Goal: Task Accomplishment & Management: Use online tool/utility

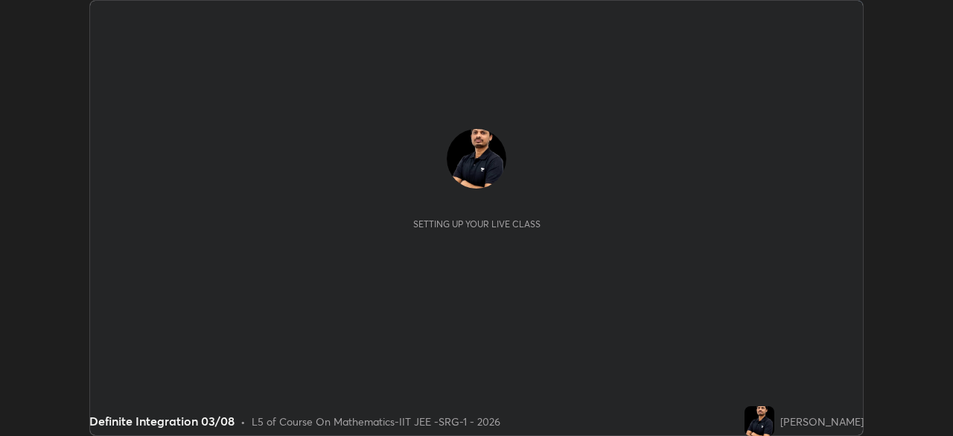
scroll to position [436, 952]
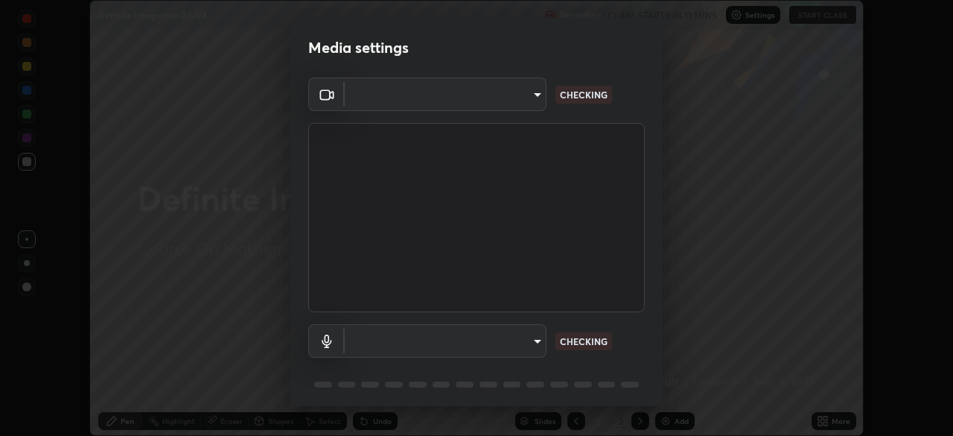
type input "17d2c207585f71db404e89a995004647405990faac99dbf05689083c50e95166"
click at [507, 337] on body "Erase all Definite Integration 03/08 Recording CLASS STARTS IN 11 MINS Settings…" at bounding box center [476, 218] width 953 height 436
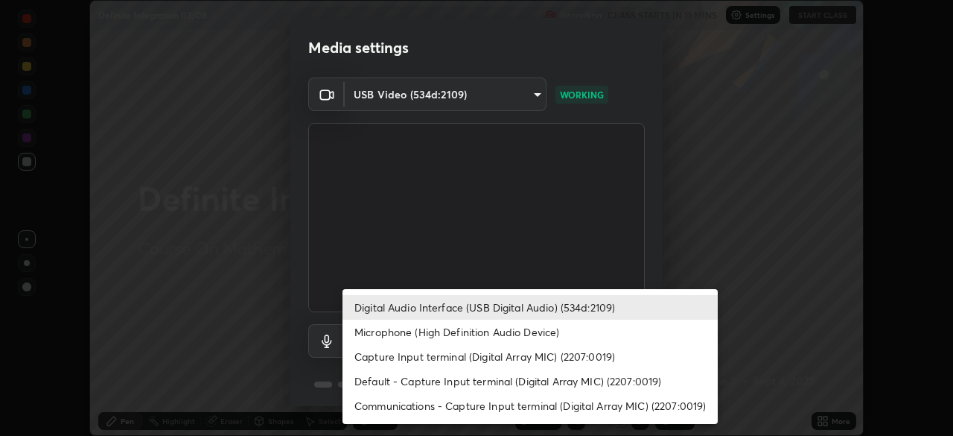
click at [487, 330] on li "Microphone (High Definition Audio Device)" at bounding box center [530, 331] width 375 height 25
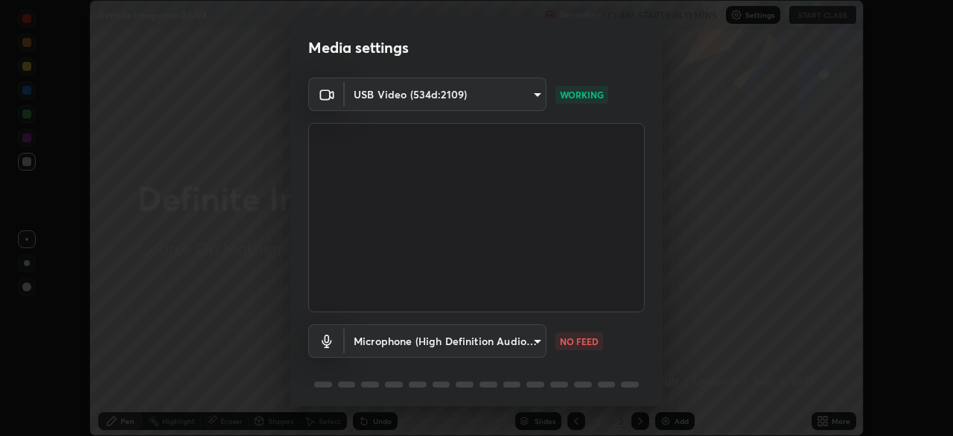
click at [488, 341] on body "Erase all Definite Integration 03/08 Recording CLASS STARTS IN 11 MINS Settings…" at bounding box center [476, 218] width 953 height 436
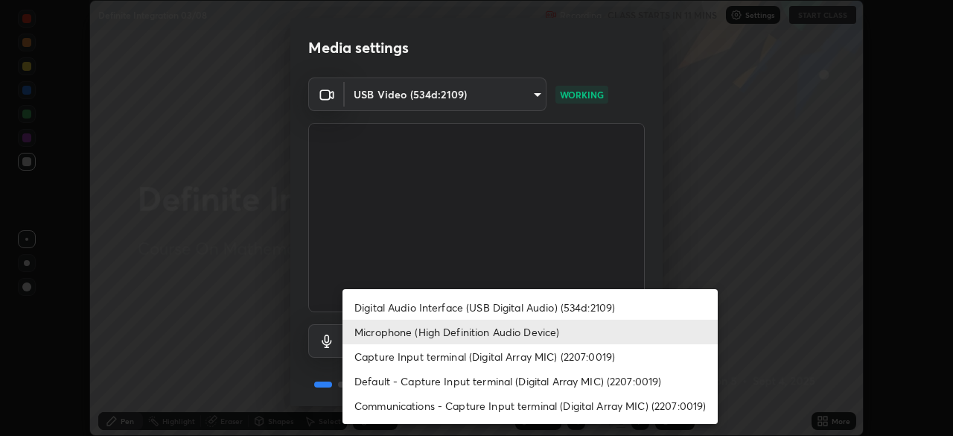
click at [494, 302] on li "Digital Audio Interface (USB Digital Audio) (534d:2109)" at bounding box center [530, 307] width 375 height 25
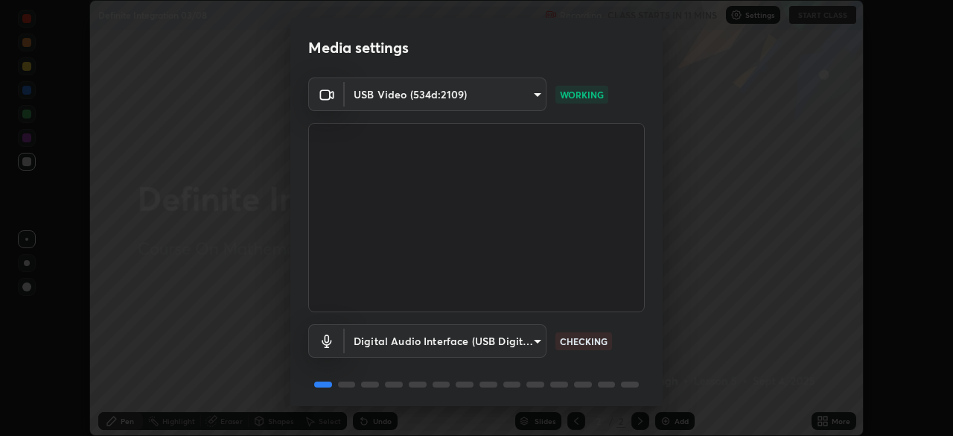
type input "f7001f36a804f2f88c905eccaea5bdfb6c2bbcb296da93879dc29a5e57e2bd49"
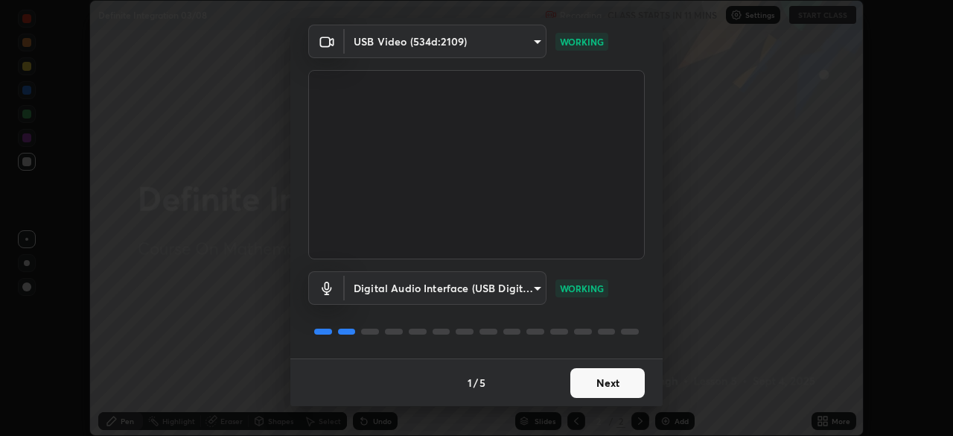
click at [613, 378] on button "Next" at bounding box center [607, 383] width 74 height 30
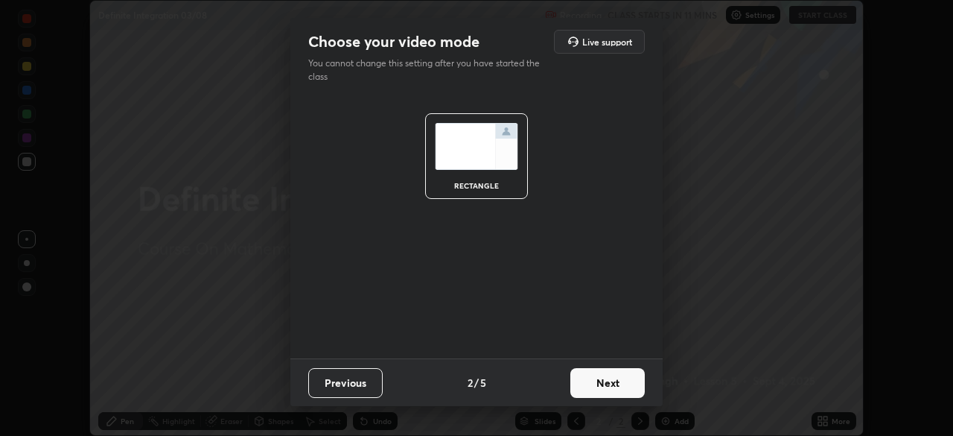
click at [619, 390] on button "Next" at bounding box center [607, 383] width 74 height 30
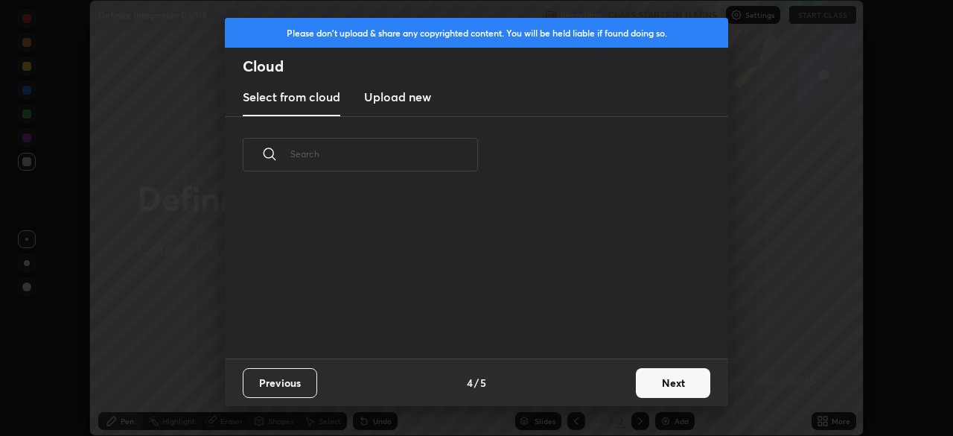
click at [638, 394] on button "Next" at bounding box center [673, 383] width 74 height 30
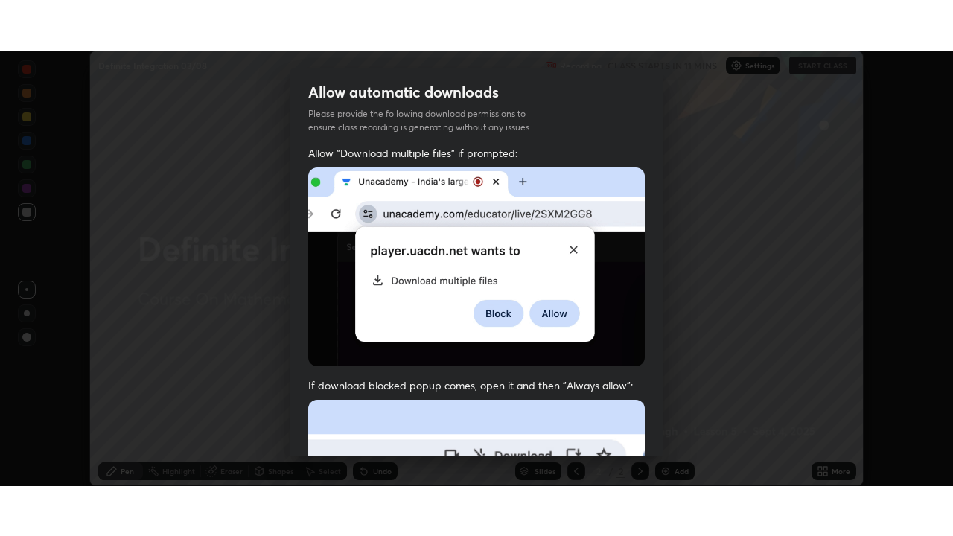
scroll to position [357, 0]
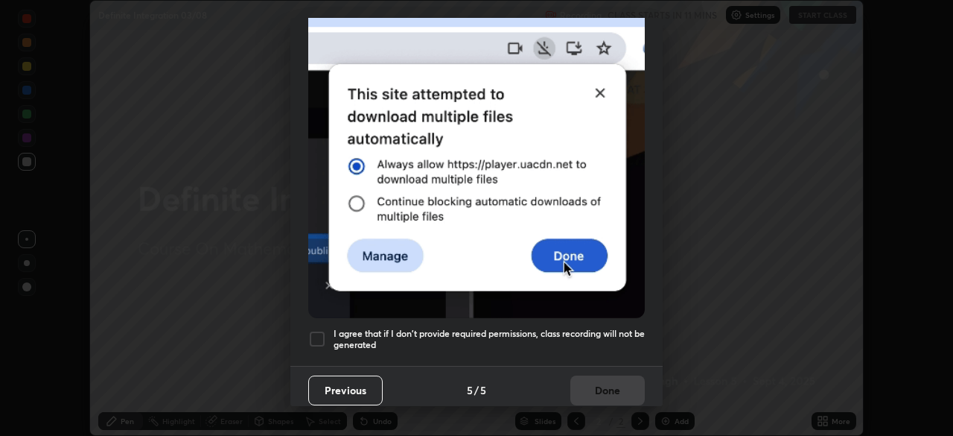
click at [319, 336] on div at bounding box center [317, 339] width 18 height 18
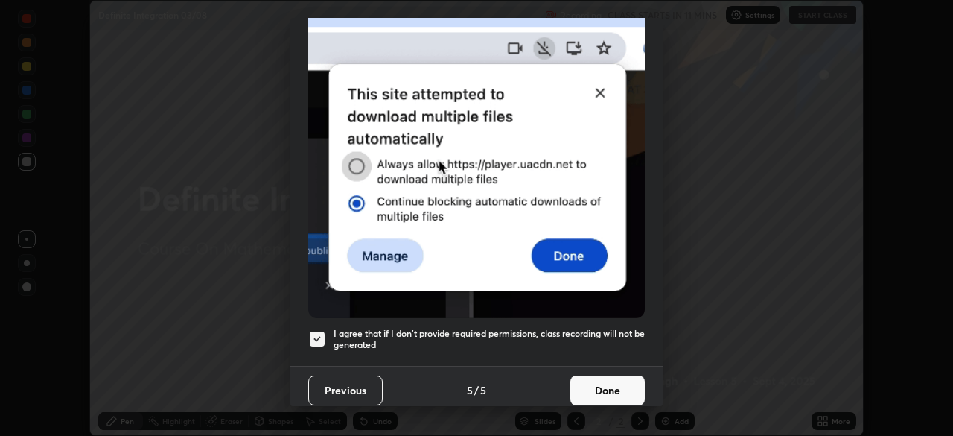
click at [598, 376] on button "Done" at bounding box center [607, 390] width 74 height 30
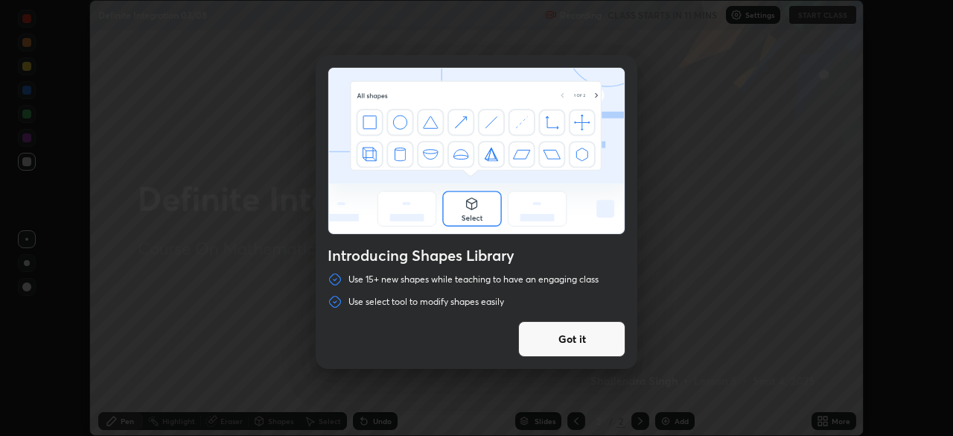
click at [729, 374] on div "Introducing Shapes Library Use 15+ new shapes while teaching to have an engagin…" at bounding box center [476, 218] width 953 height 436
click at [580, 334] on button "Got it" at bounding box center [571, 339] width 107 height 36
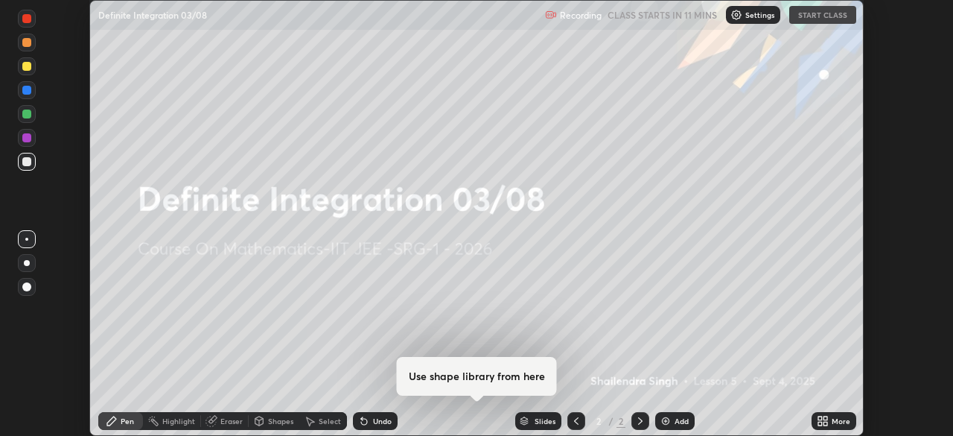
click at [825, 416] on icon at bounding box center [826, 418] width 4 height 4
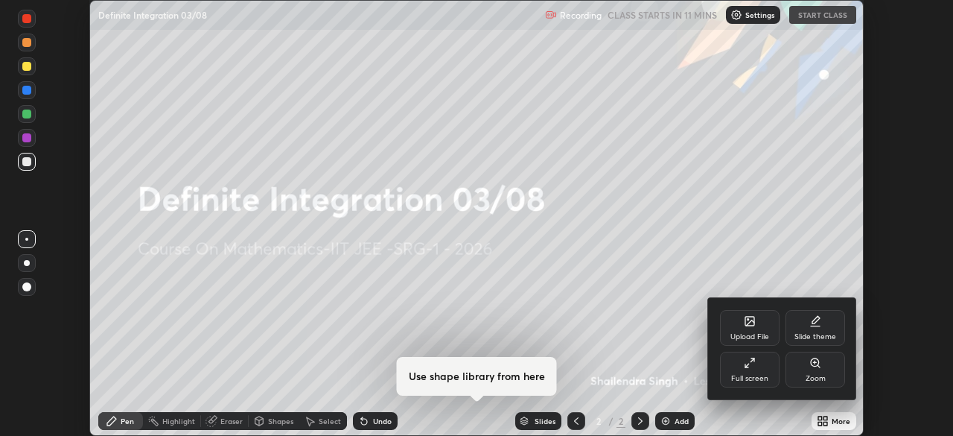
click at [760, 371] on div "Full screen" at bounding box center [750, 370] width 60 height 36
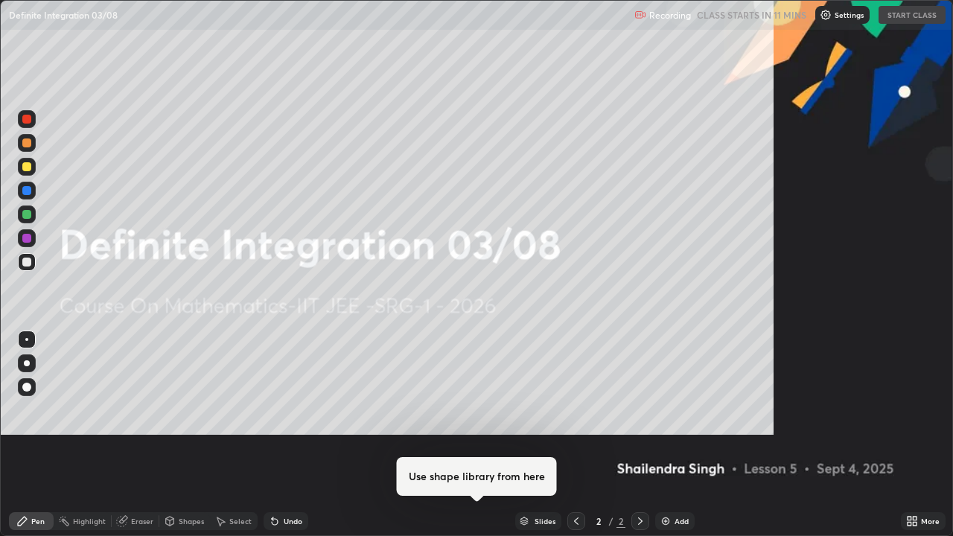
scroll to position [536, 953]
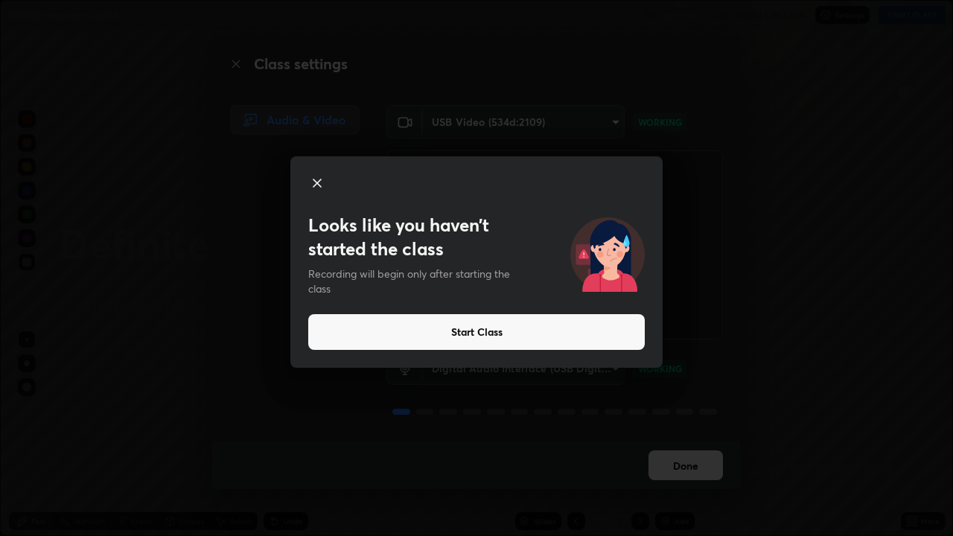
click at [490, 331] on button "Start Class" at bounding box center [476, 332] width 337 height 36
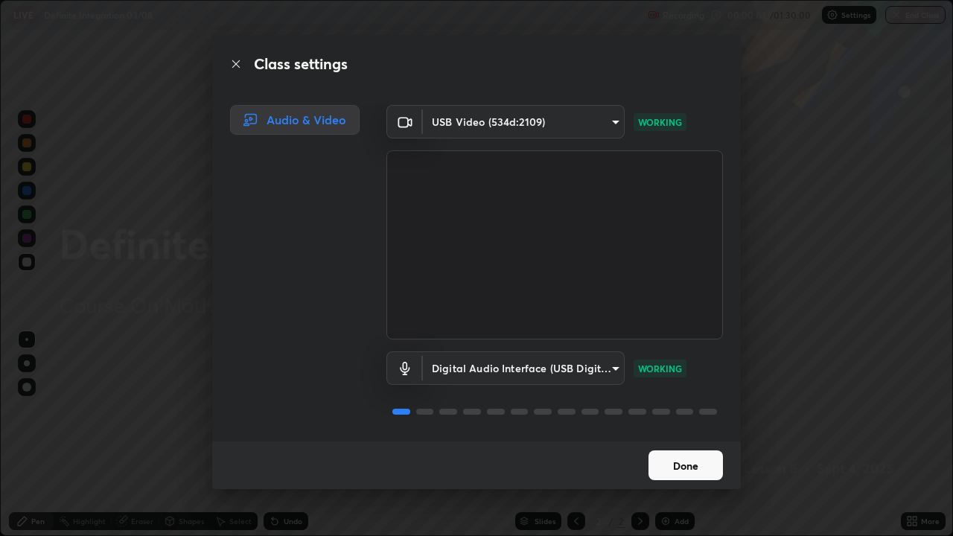
click at [674, 435] on button "Done" at bounding box center [686, 466] width 74 height 30
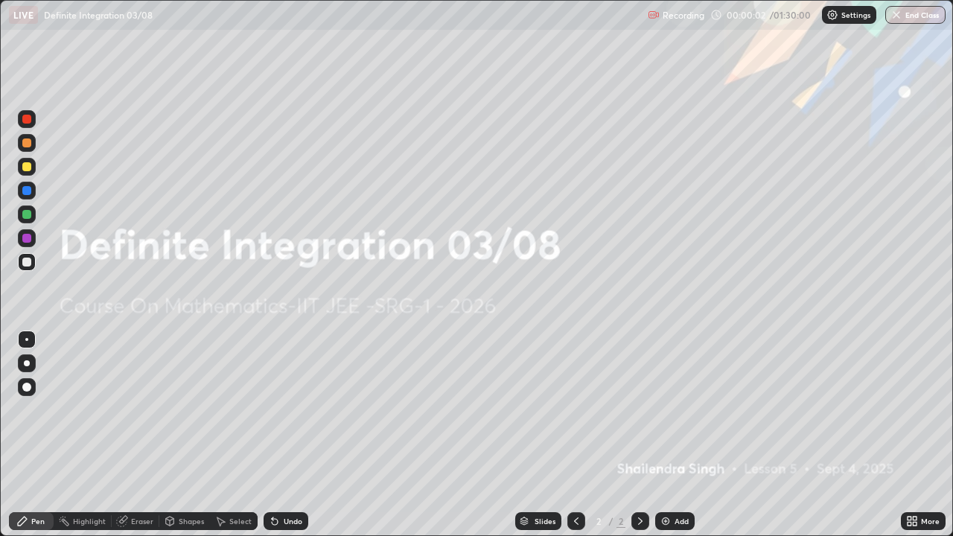
click at [909, 435] on icon at bounding box center [910, 519] width 4 height 4
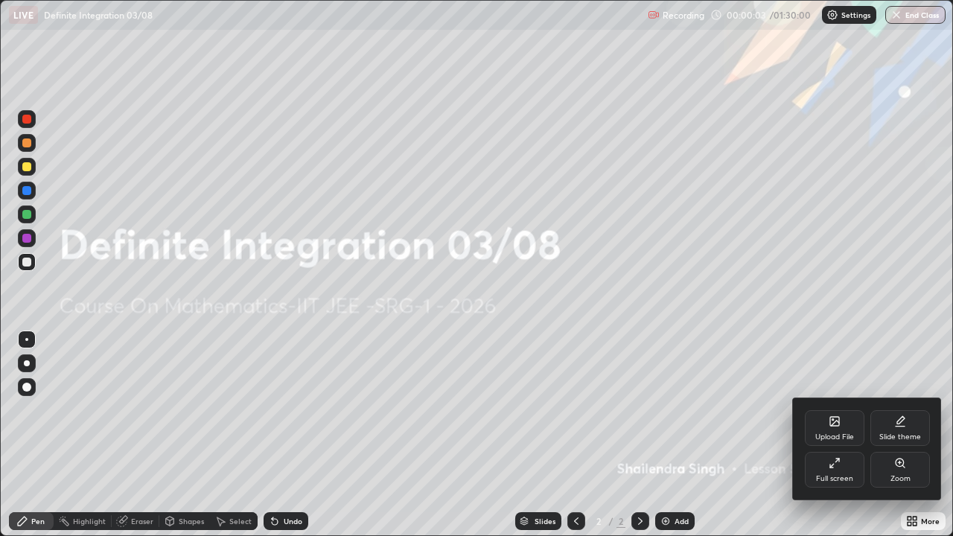
click at [829, 427] on icon at bounding box center [835, 422] width 12 height 12
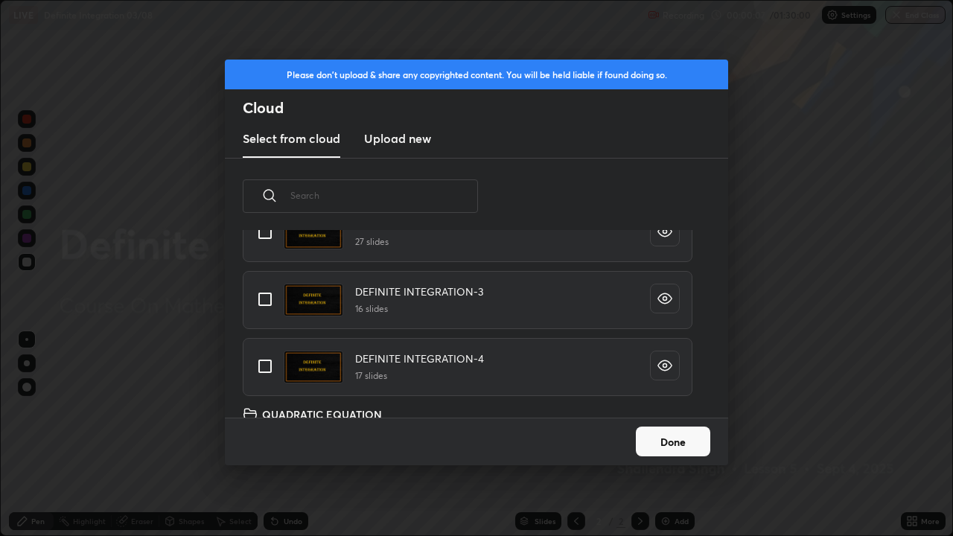
scroll to position [219, 0]
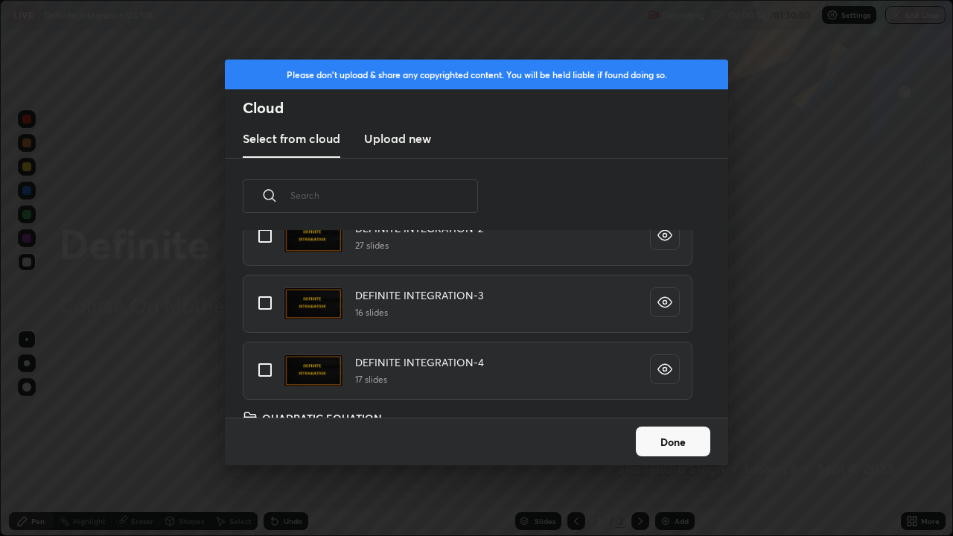
click at [261, 371] on input "grid" at bounding box center [264, 369] width 31 height 31
checkbox input "true"
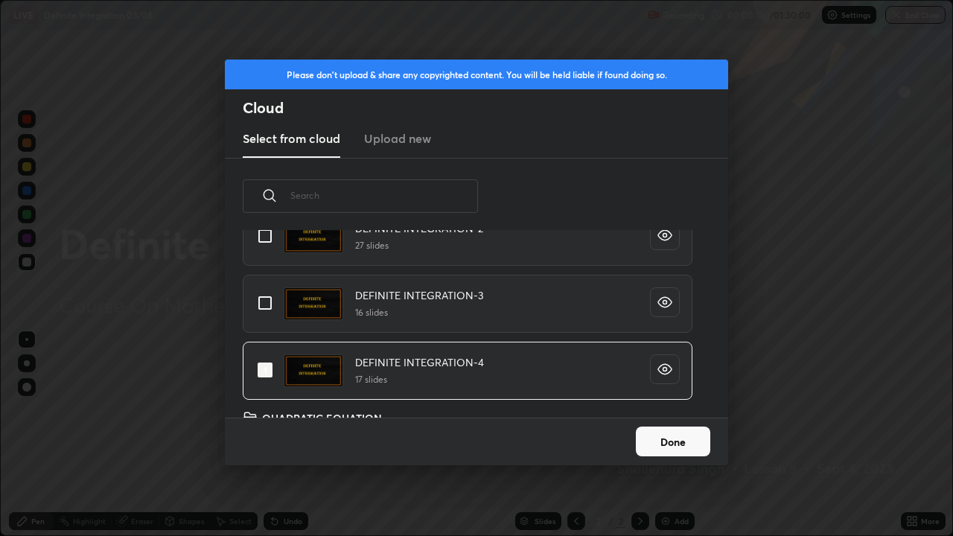
click at [659, 435] on button "Done" at bounding box center [673, 442] width 74 height 30
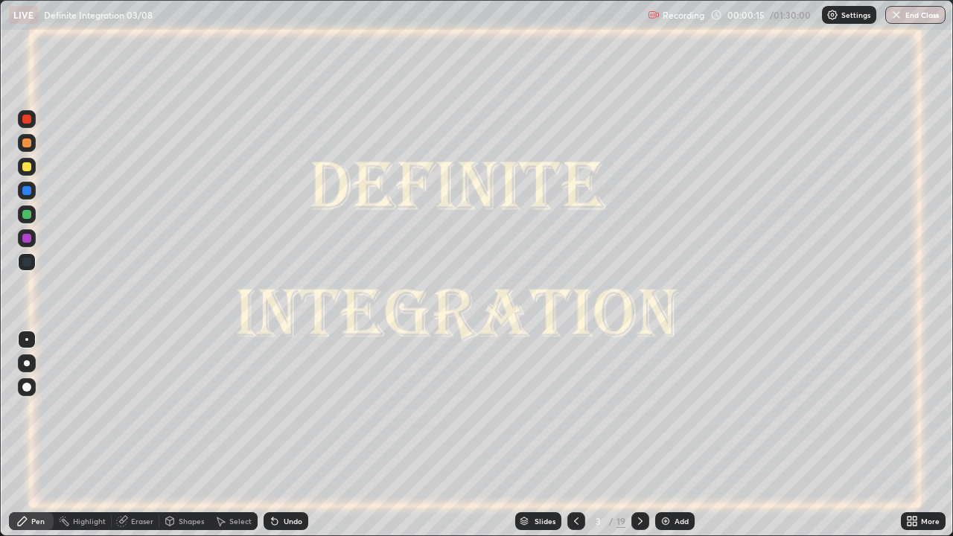
click at [637, 435] on icon at bounding box center [640, 521] width 12 height 12
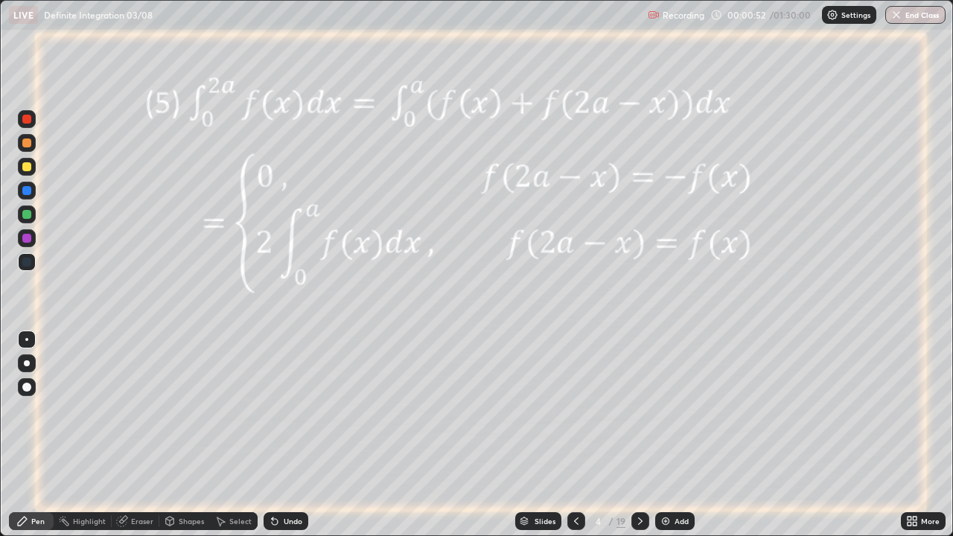
click at [638, 435] on icon at bounding box center [640, 521] width 4 height 7
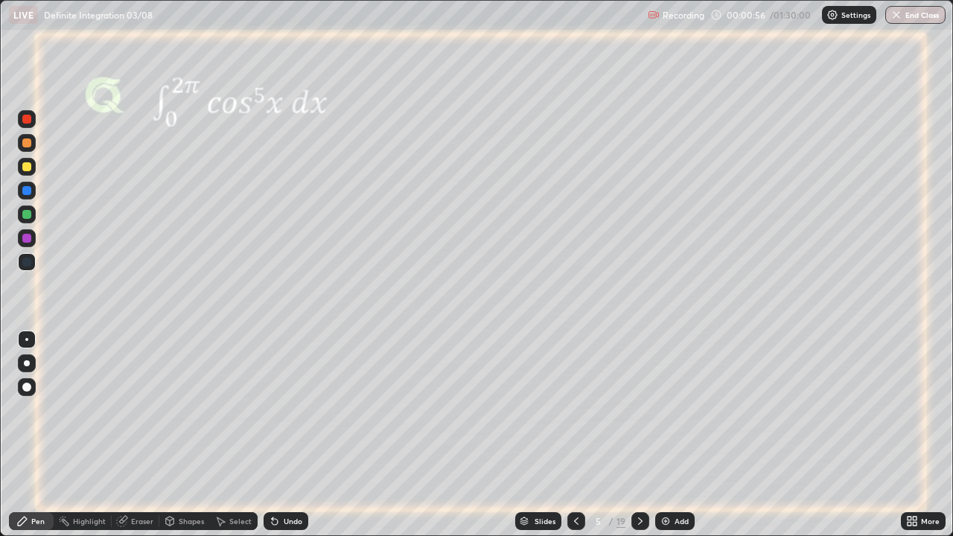
click at [639, 435] on icon at bounding box center [640, 521] width 4 height 7
click at [639, 435] on icon at bounding box center [640, 521] width 12 height 12
click at [639, 435] on icon at bounding box center [640, 521] width 4 height 7
click at [638, 435] on icon at bounding box center [640, 521] width 4 height 7
click at [639, 435] on icon at bounding box center [640, 521] width 12 height 12
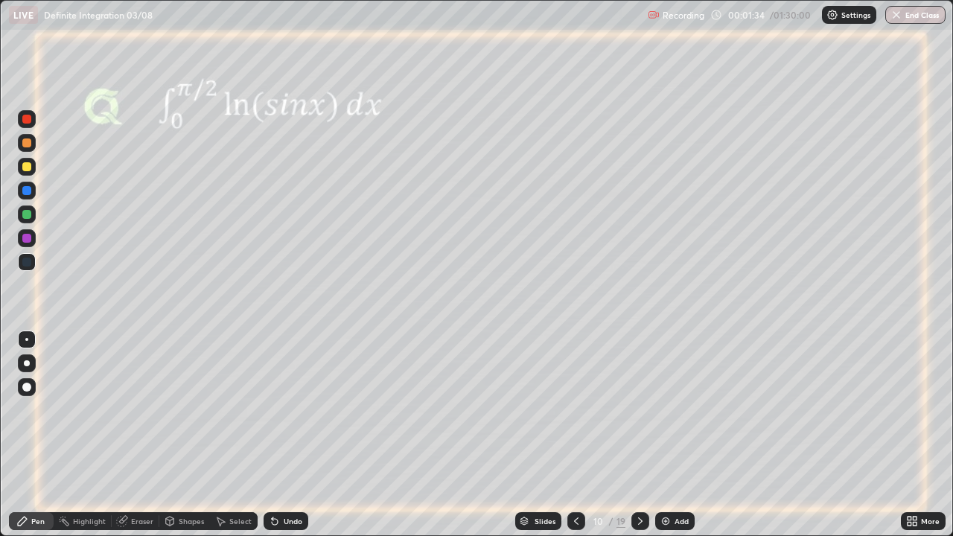
click at [28, 214] on div at bounding box center [26, 214] width 9 height 9
click at [26, 168] on div at bounding box center [26, 166] width 9 height 9
click at [29, 191] on div at bounding box center [26, 190] width 9 height 9
click at [668, 435] on img at bounding box center [666, 521] width 12 height 12
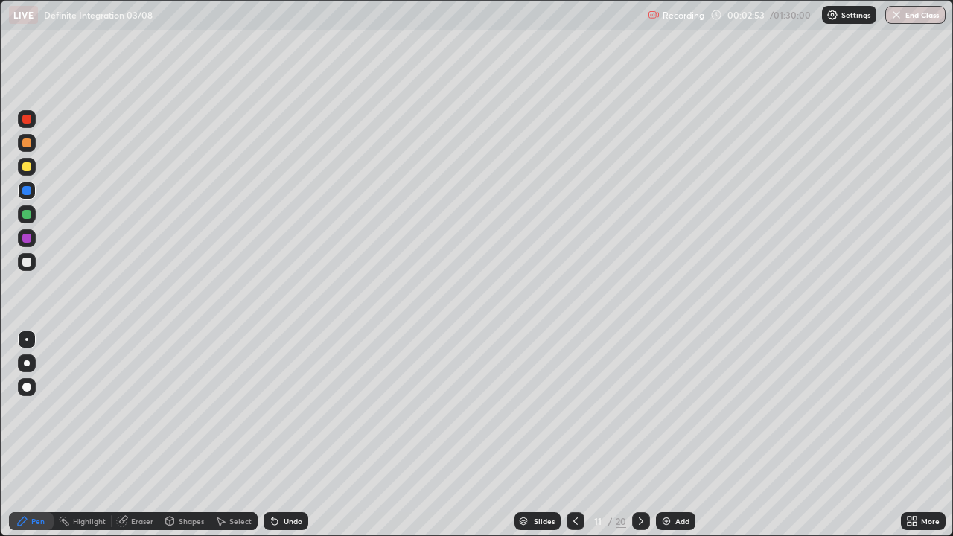
click at [25, 216] on div at bounding box center [26, 214] width 9 height 9
click at [24, 191] on div at bounding box center [26, 190] width 9 height 9
click at [668, 435] on img at bounding box center [667, 521] width 12 height 12
click at [26, 166] on div at bounding box center [26, 166] width 9 height 9
click at [284, 435] on div "Undo" at bounding box center [293, 521] width 19 height 7
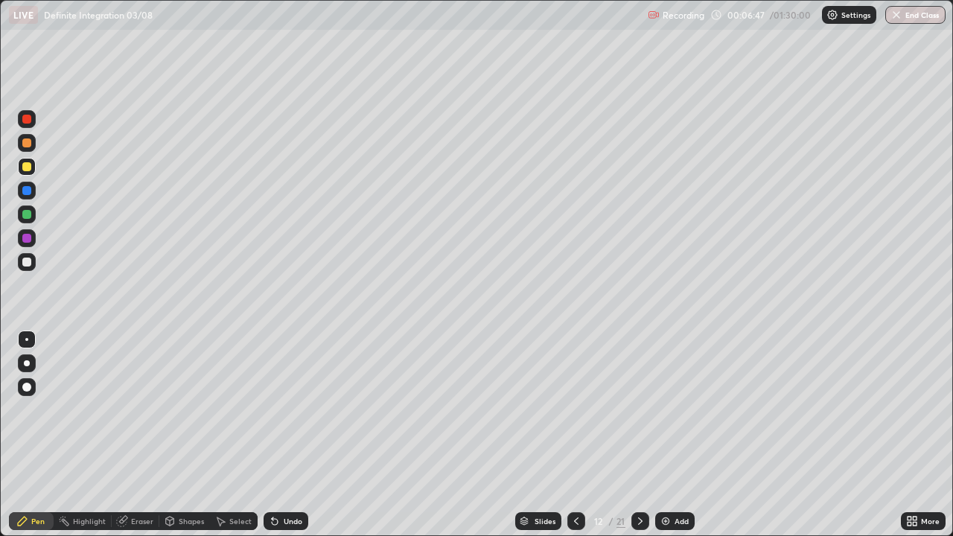
click at [284, 435] on div "Undo" at bounding box center [293, 521] width 19 height 7
click at [575, 435] on icon at bounding box center [576, 521] width 12 height 12
click at [573, 435] on icon at bounding box center [576, 521] width 12 height 12
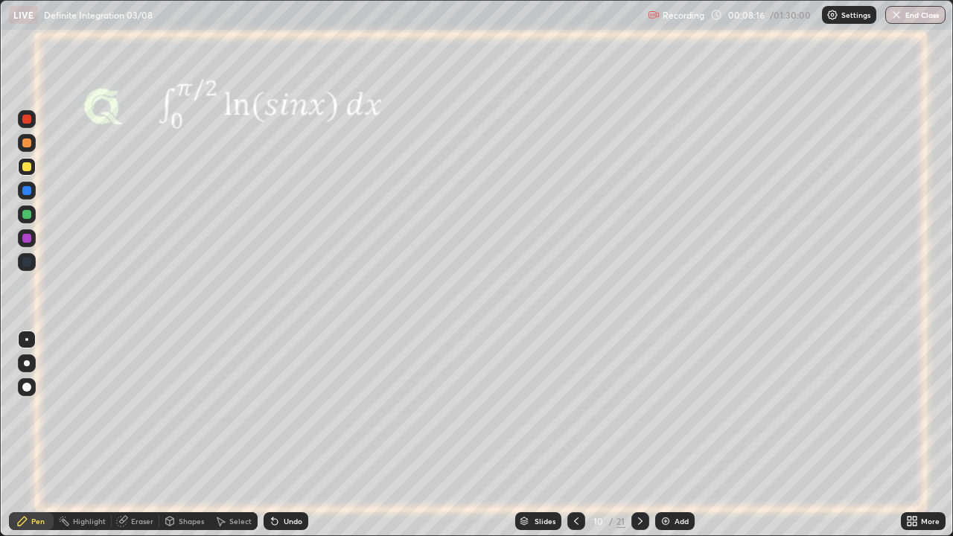
click at [637, 435] on icon at bounding box center [640, 521] width 12 height 12
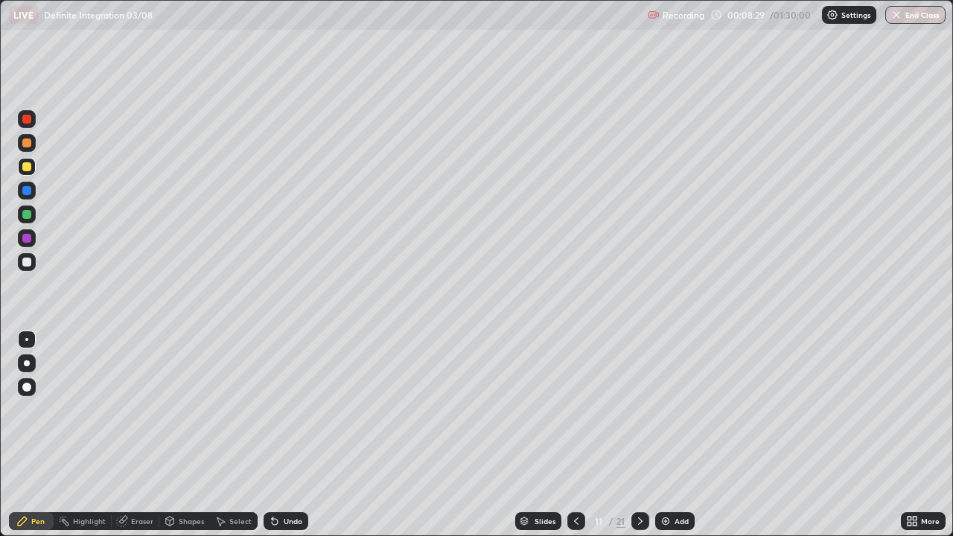
click at [575, 435] on icon at bounding box center [576, 521] width 12 height 12
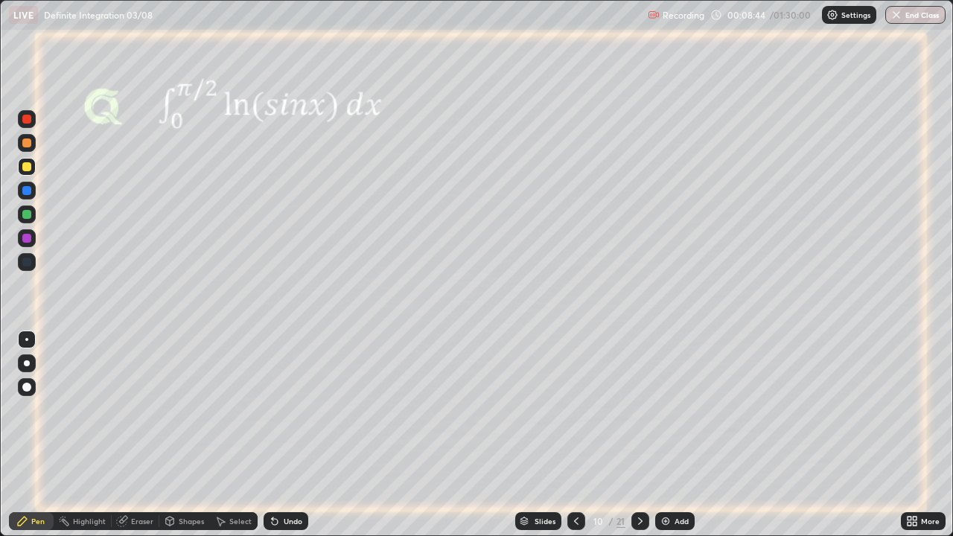
click at [232, 435] on div "Select" at bounding box center [240, 521] width 22 height 7
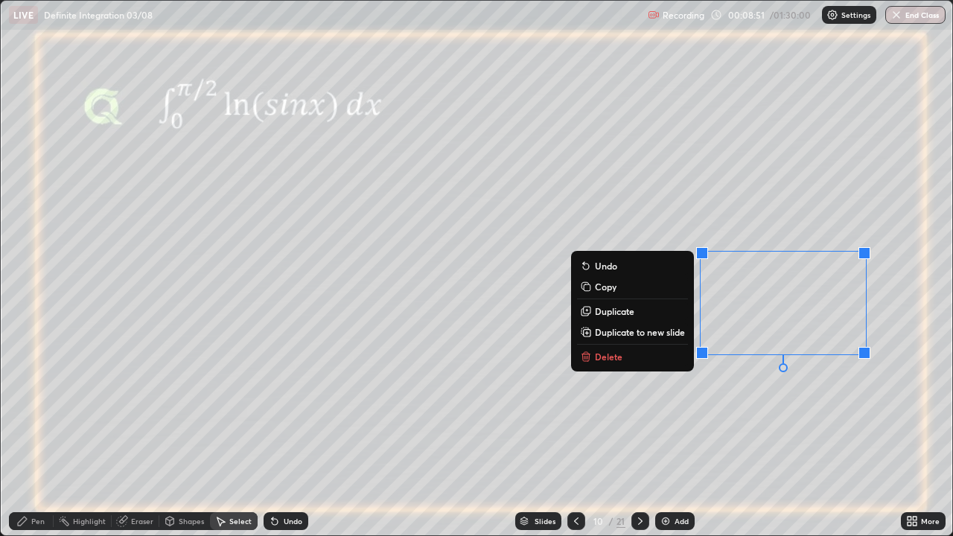
click at [778, 389] on div "0 ° Undo Copy Duplicate Duplicate to new slide Delete" at bounding box center [477, 268] width 952 height 535
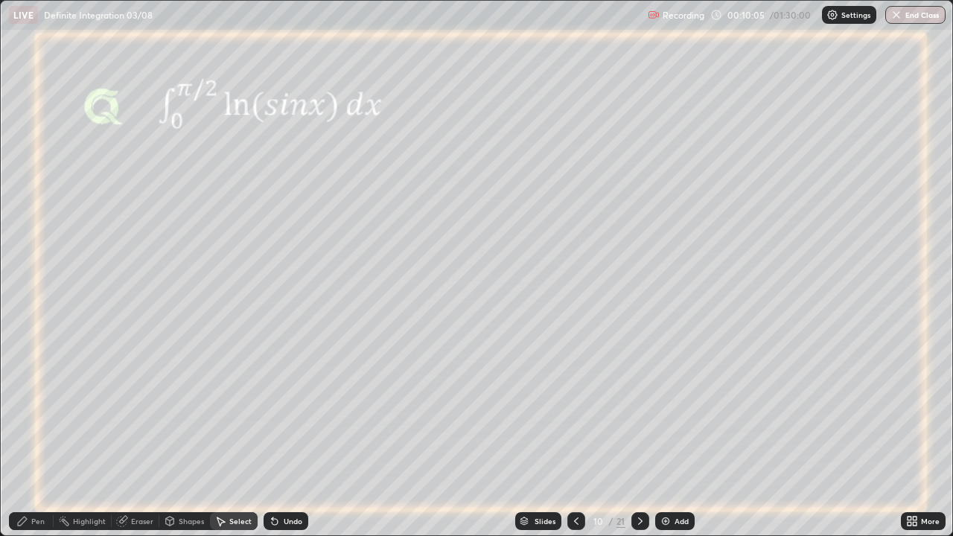
click at [637, 435] on icon at bounding box center [640, 521] width 12 height 12
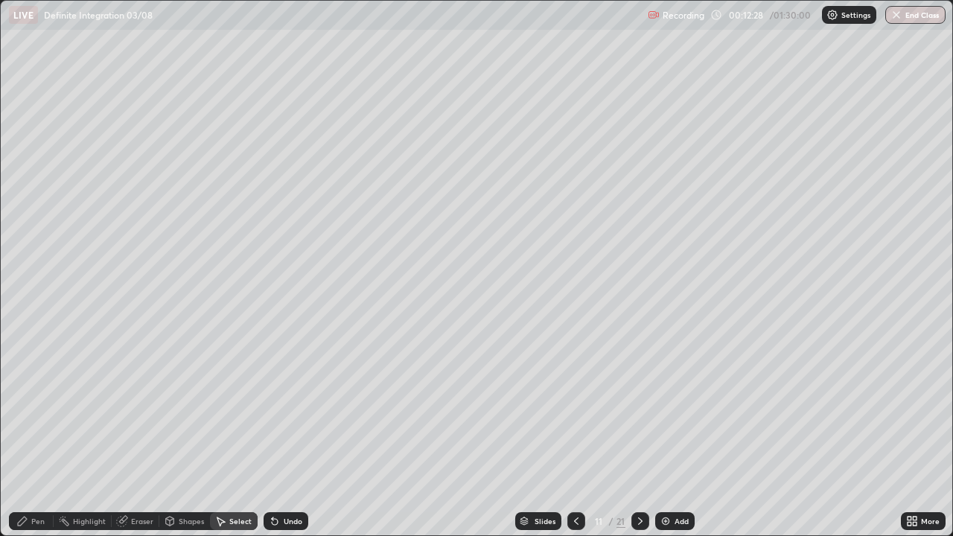
click at [639, 435] on icon at bounding box center [640, 521] width 12 height 12
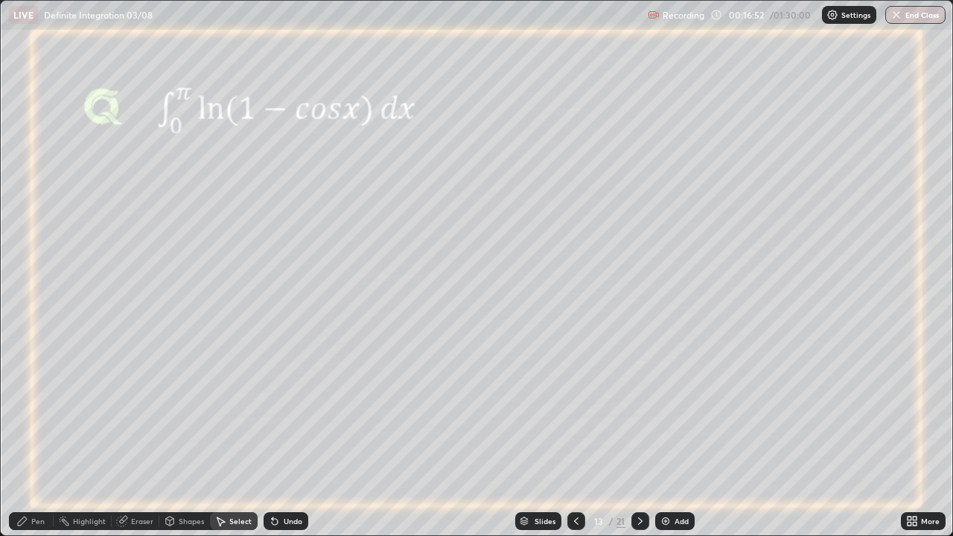
click at [29, 435] on div "Pen" at bounding box center [31, 521] width 45 height 18
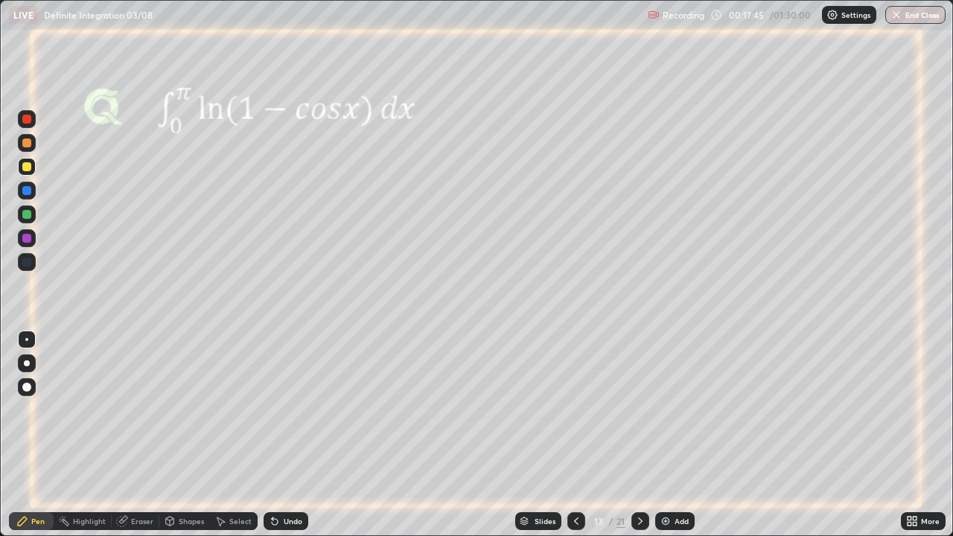
click at [637, 435] on icon at bounding box center [640, 521] width 12 height 12
click at [575, 435] on icon at bounding box center [576, 521] width 12 height 12
click at [276, 435] on div "Undo" at bounding box center [286, 521] width 45 height 18
click at [272, 435] on div "Undo" at bounding box center [286, 521] width 45 height 18
click at [269, 435] on div "Undo" at bounding box center [286, 521] width 45 height 18
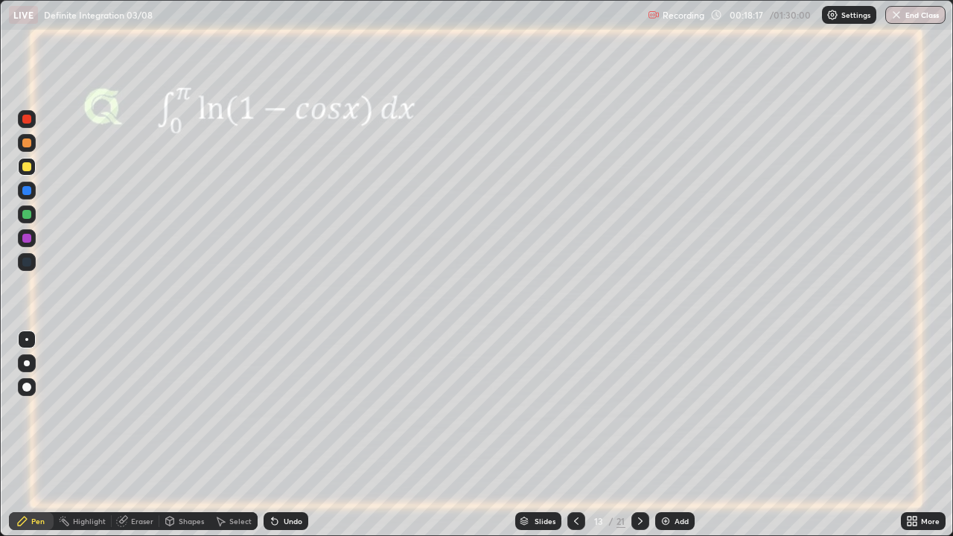
click at [270, 435] on div "Undo" at bounding box center [286, 521] width 45 height 18
click at [273, 435] on icon at bounding box center [275, 522] width 6 height 6
click at [136, 435] on div "Eraser" at bounding box center [142, 521] width 22 height 7
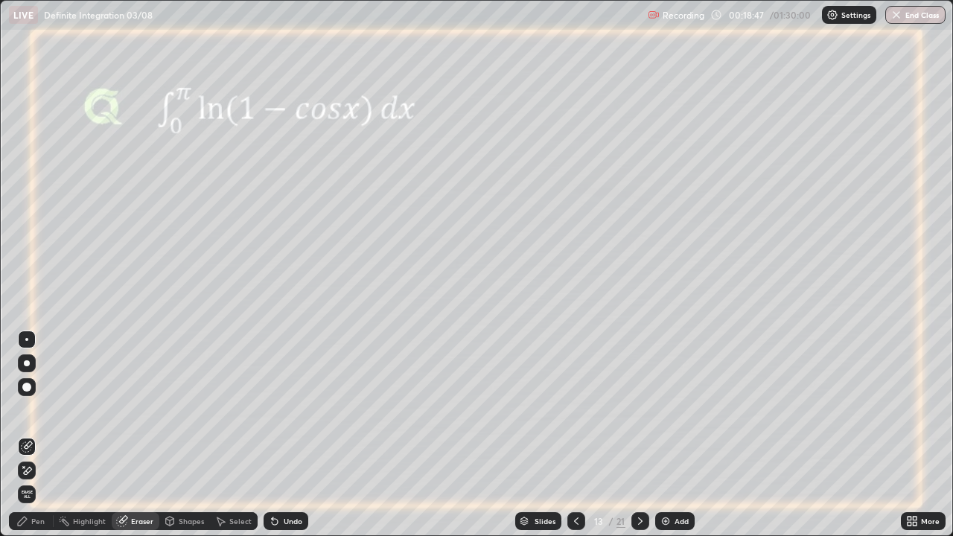
click at [35, 435] on div "Pen" at bounding box center [37, 521] width 13 height 7
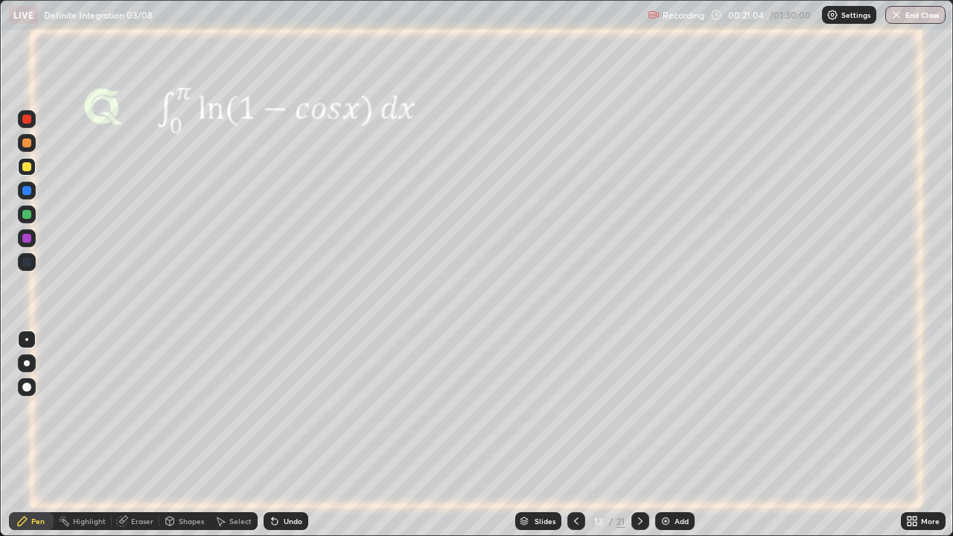
click at [639, 435] on icon at bounding box center [640, 521] width 12 height 12
click at [574, 435] on icon at bounding box center [576, 521] width 4 height 7
click at [637, 435] on icon at bounding box center [640, 521] width 12 height 12
click at [639, 435] on icon at bounding box center [640, 521] width 12 height 12
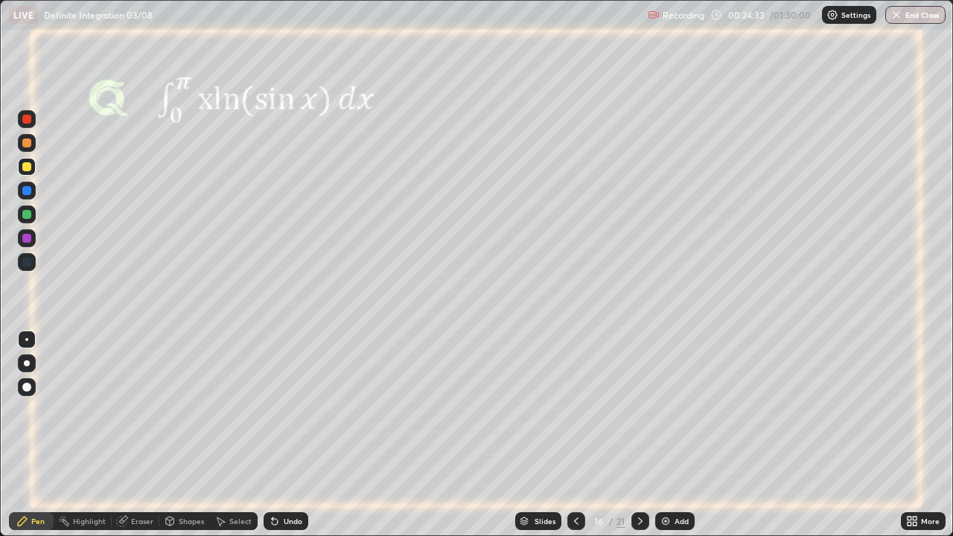
click at [277, 435] on icon at bounding box center [275, 521] width 12 height 12
click at [279, 435] on div "Undo" at bounding box center [286, 521] width 45 height 18
click at [635, 435] on icon at bounding box center [640, 521] width 12 height 12
click at [278, 435] on icon at bounding box center [275, 521] width 12 height 12
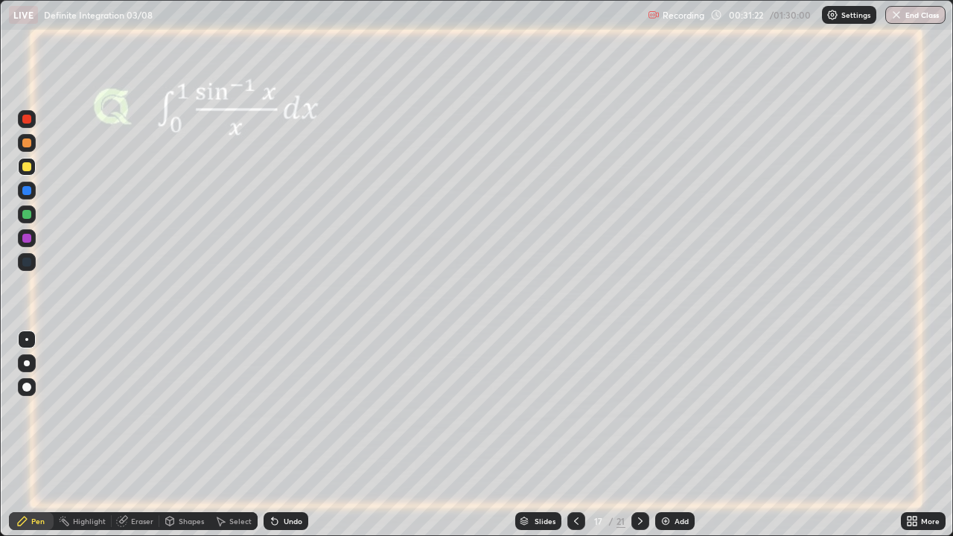
click at [23, 212] on div at bounding box center [26, 214] width 9 height 9
click at [170, 435] on icon at bounding box center [170, 523] width 0 height 5
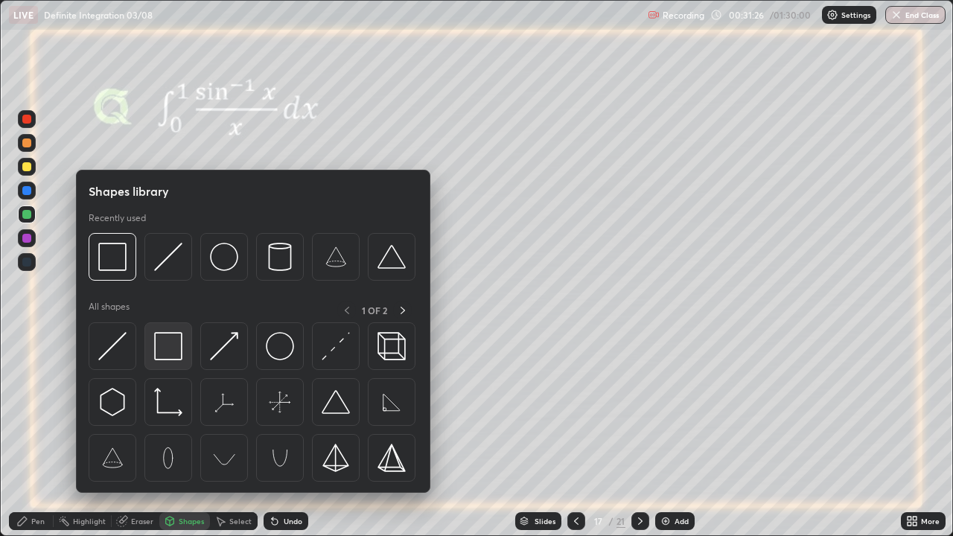
click at [162, 354] on img at bounding box center [168, 346] width 28 height 28
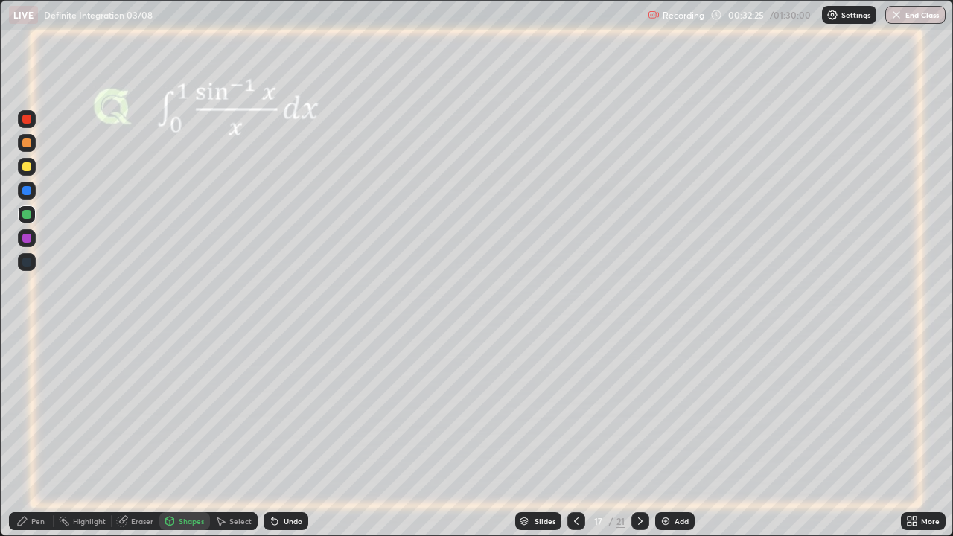
click at [278, 435] on icon at bounding box center [275, 521] width 12 height 12
click at [281, 435] on div "Undo" at bounding box center [286, 521] width 45 height 18
click at [273, 435] on icon at bounding box center [275, 522] width 6 height 6
click at [284, 435] on div "Undo" at bounding box center [293, 521] width 19 height 7
click at [286, 435] on div "Undo" at bounding box center [286, 521] width 45 height 18
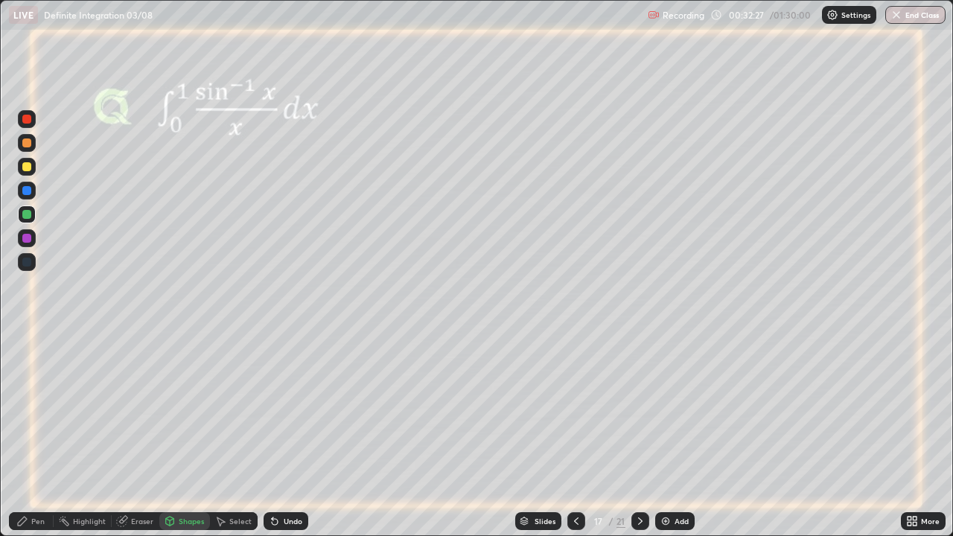
click at [287, 435] on div "Undo" at bounding box center [293, 521] width 19 height 7
click at [285, 435] on div "Undo" at bounding box center [293, 521] width 19 height 7
click at [288, 435] on div "Undo" at bounding box center [286, 521] width 45 height 18
click at [290, 435] on div "Undo" at bounding box center [286, 521] width 45 height 18
click at [294, 435] on div "Undo" at bounding box center [286, 521] width 45 height 18
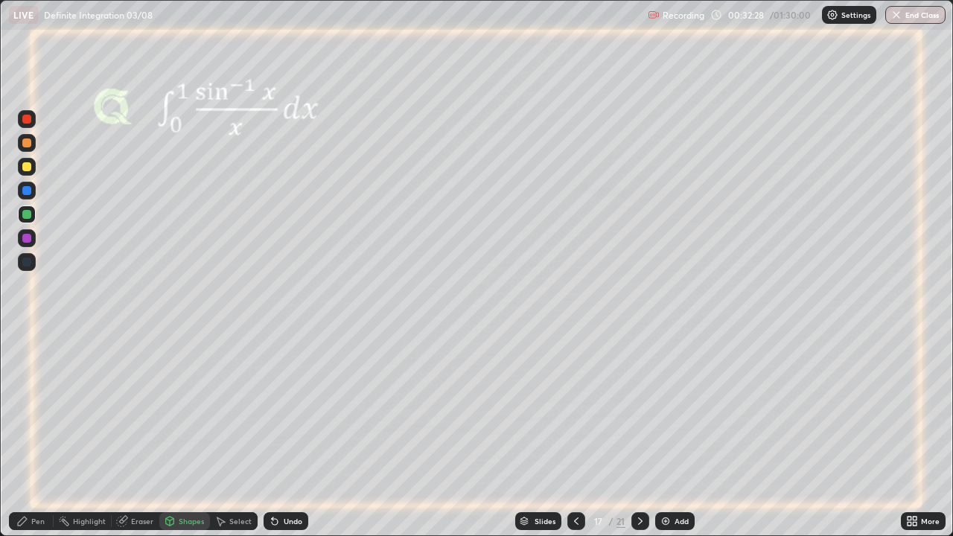
click at [294, 435] on div "Undo" at bounding box center [286, 521] width 45 height 18
click at [285, 435] on div "Undo" at bounding box center [293, 521] width 19 height 7
click at [31, 240] on div at bounding box center [26, 238] width 9 height 9
click at [276, 435] on icon at bounding box center [275, 521] width 12 height 12
click at [38, 435] on div "Pen" at bounding box center [31, 521] width 45 height 18
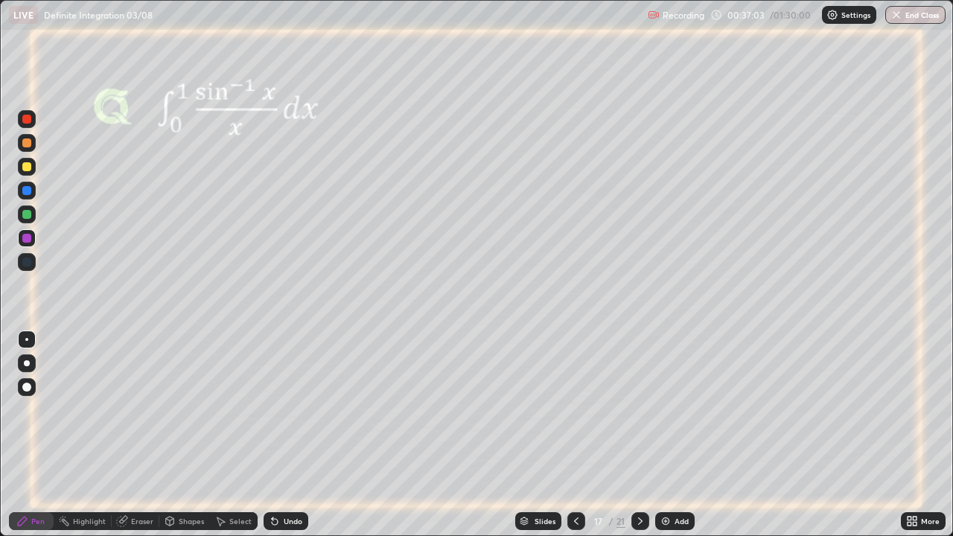
click at [664, 435] on img at bounding box center [666, 521] width 12 height 12
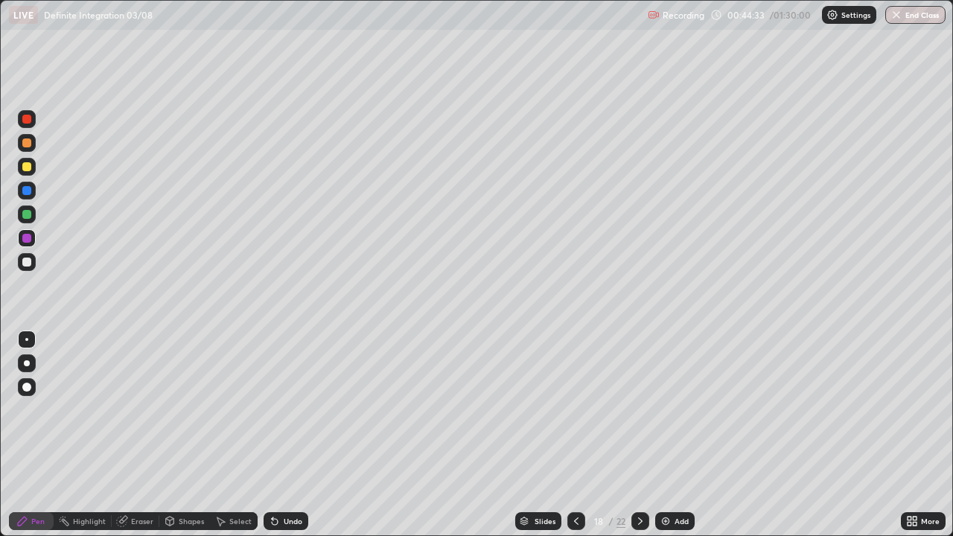
click at [220, 435] on icon at bounding box center [221, 522] width 8 height 9
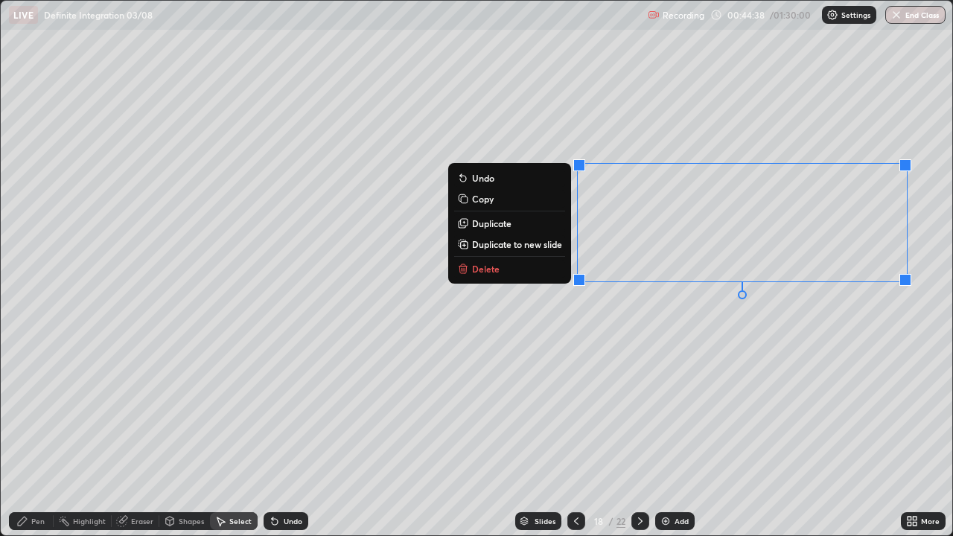
click at [480, 203] on p "Copy" at bounding box center [483, 199] width 22 height 12
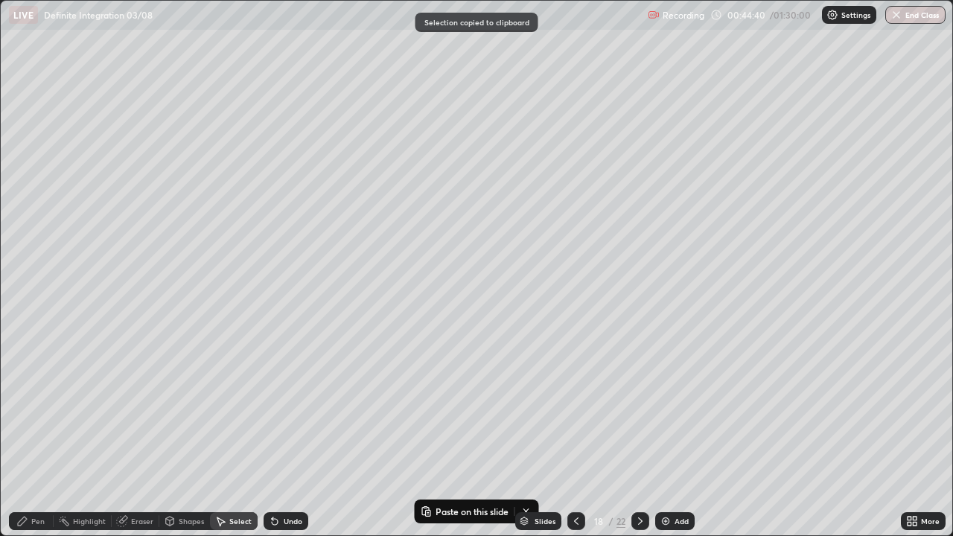
click at [662, 435] on img at bounding box center [666, 521] width 12 height 12
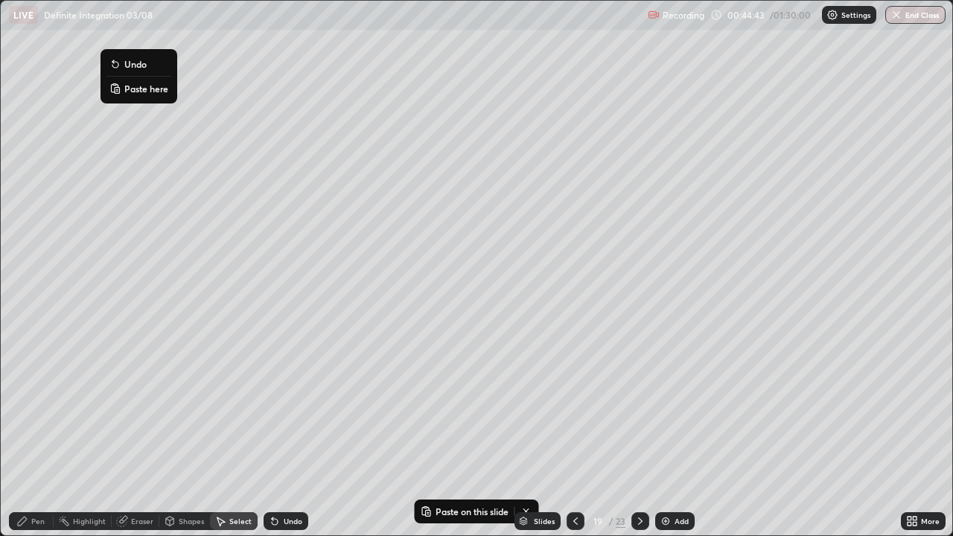
click at [121, 89] on button "Paste here" at bounding box center [138, 89] width 65 height 18
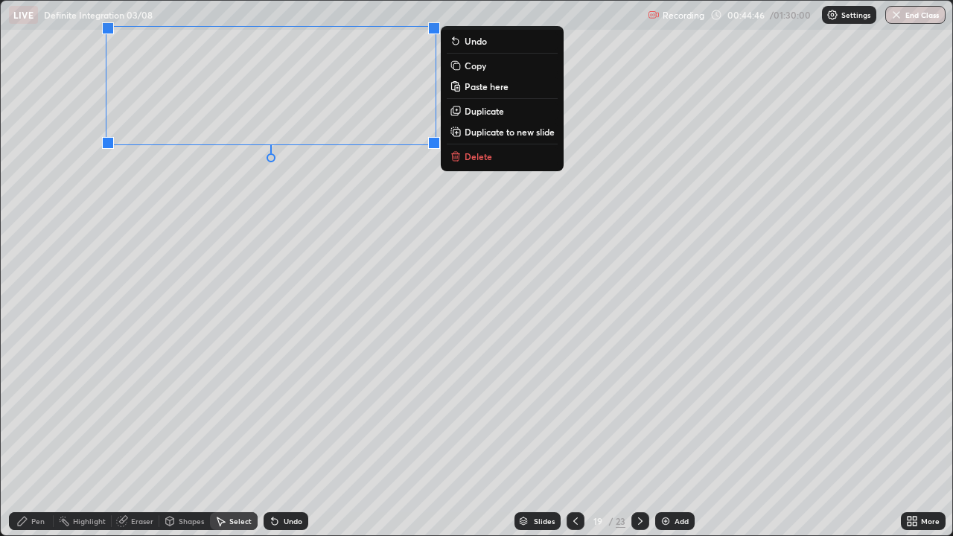
click at [247, 159] on div "0 ° Undo Copy Paste here Duplicate Duplicate to new slide Delete" at bounding box center [477, 268] width 952 height 535
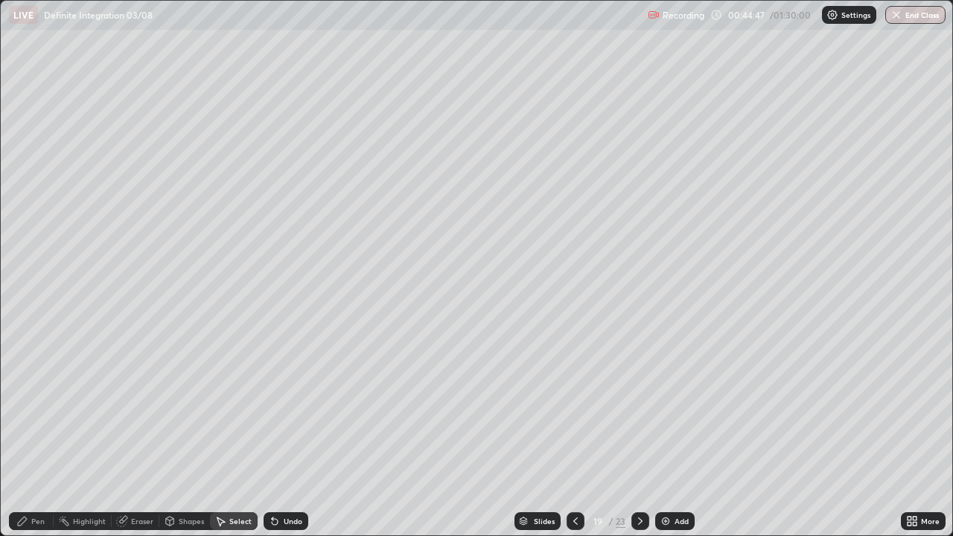
click at [574, 435] on icon at bounding box center [576, 521] width 12 height 12
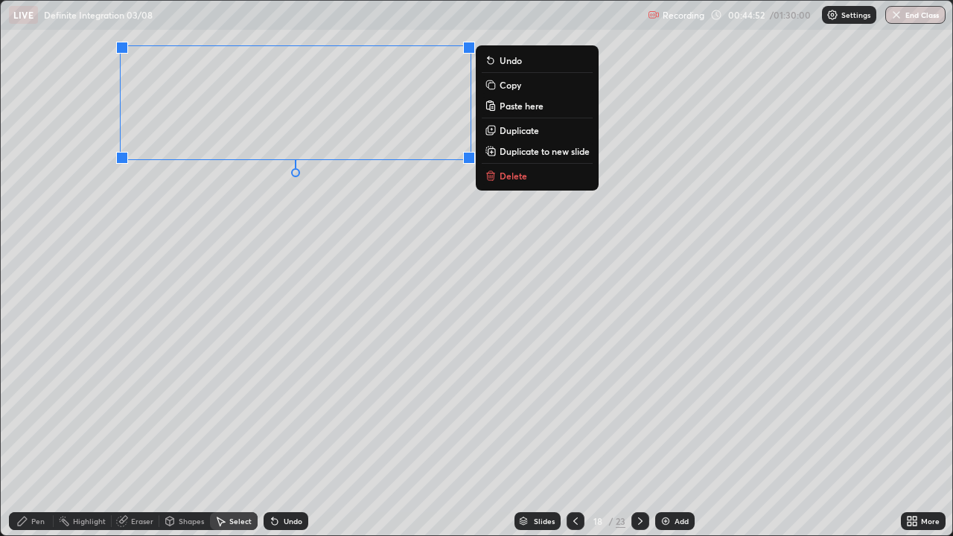
click at [490, 87] on rect at bounding box center [492, 86] width 7 height 7
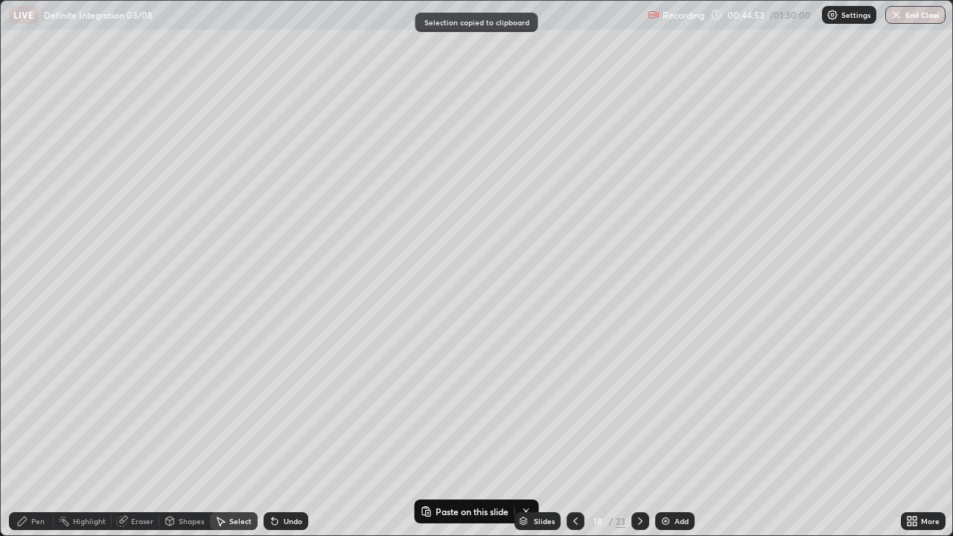
click at [639, 435] on icon at bounding box center [640, 521] width 12 height 12
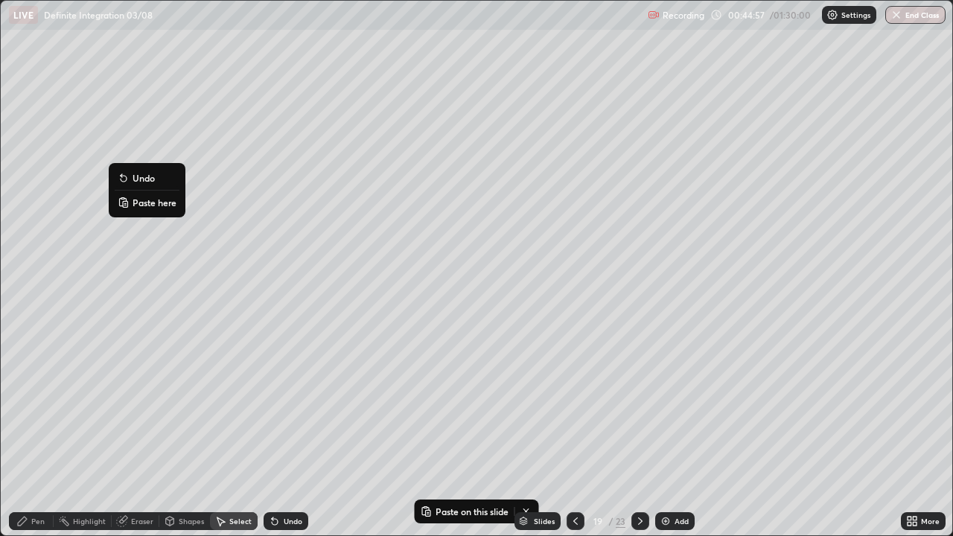
click at [131, 203] on button "Paste here" at bounding box center [147, 203] width 65 height 18
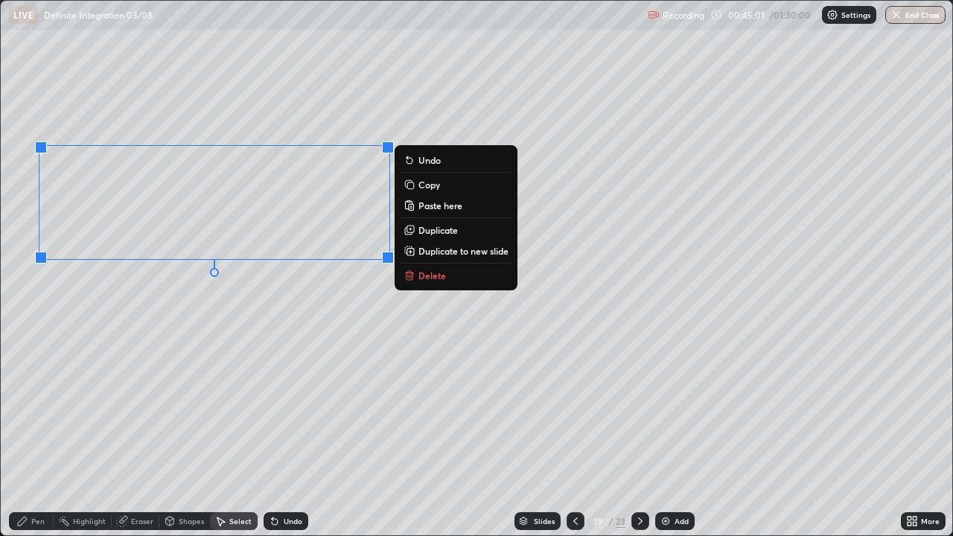
click at [161, 290] on div "0 ° Undo Copy Paste here Duplicate Duplicate to new slide Delete" at bounding box center [477, 268] width 952 height 535
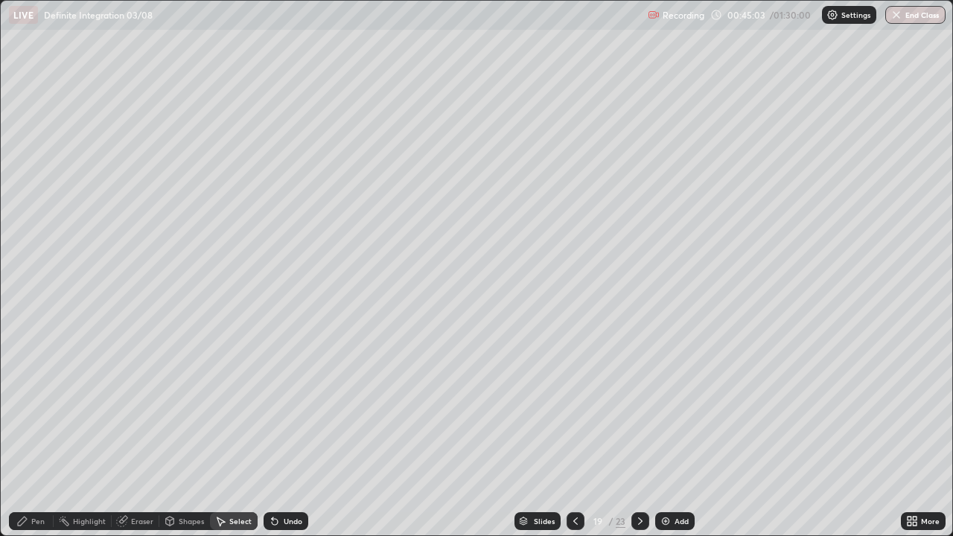
click at [34, 435] on div "Pen" at bounding box center [37, 521] width 13 height 7
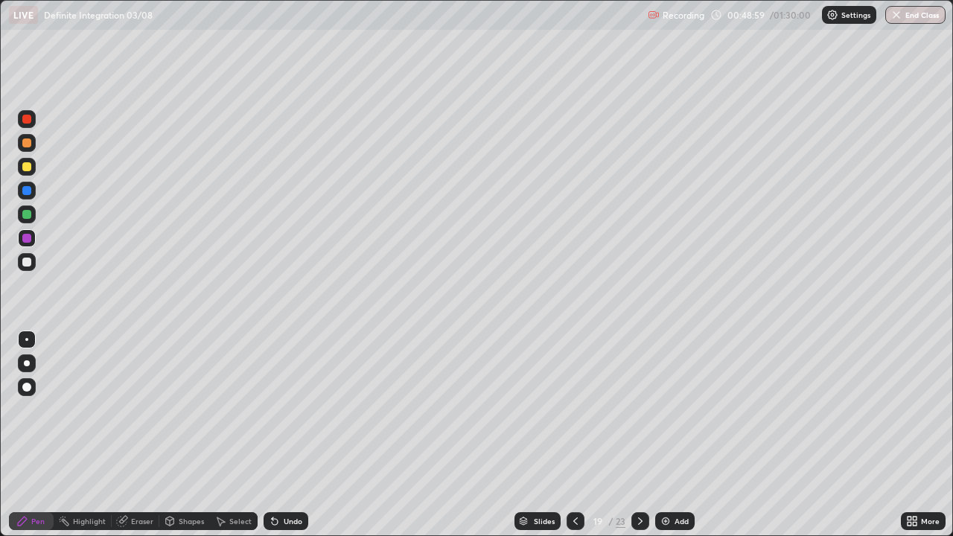
click at [284, 435] on div "Undo" at bounding box center [293, 521] width 19 height 7
click at [573, 435] on icon at bounding box center [575, 521] width 4 height 7
click at [226, 435] on div "Select" at bounding box center [234, 521] width 48 height 18
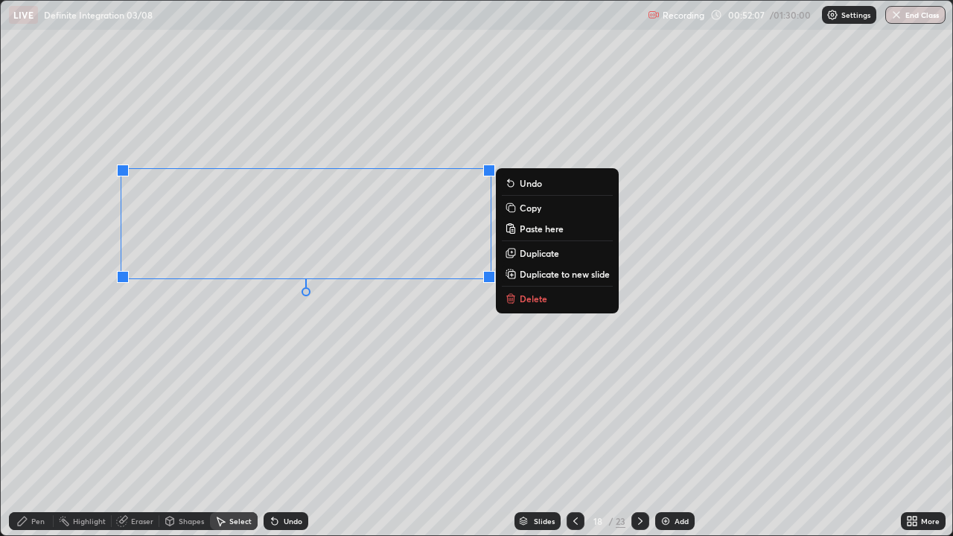
click at [513, 209] on rect at bounding box center [512, 209] width 7 height 7
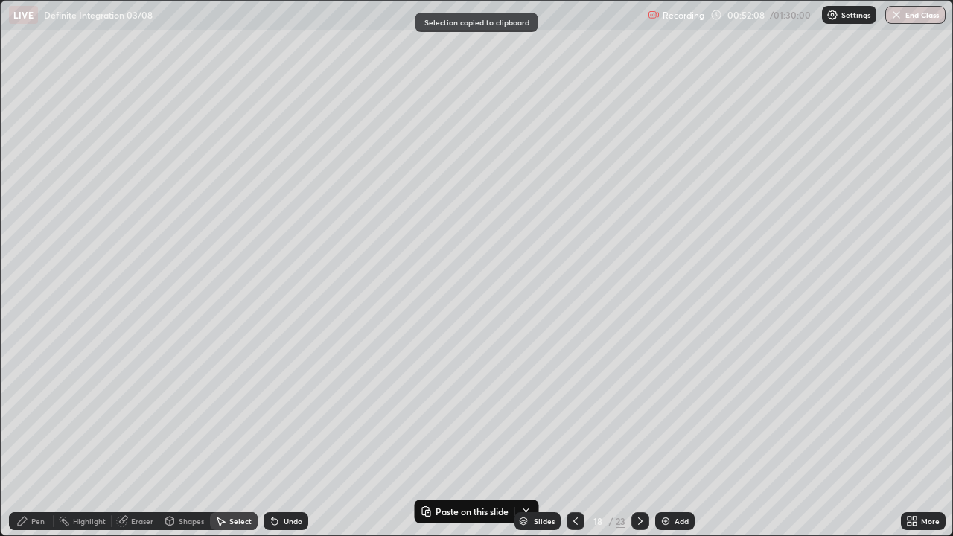
click at [634, 435] on icon at bounding box center [640, 521] width 12 height 12
click at [639, 435] on icon at bounding box center [640, 521] width 12 height 12
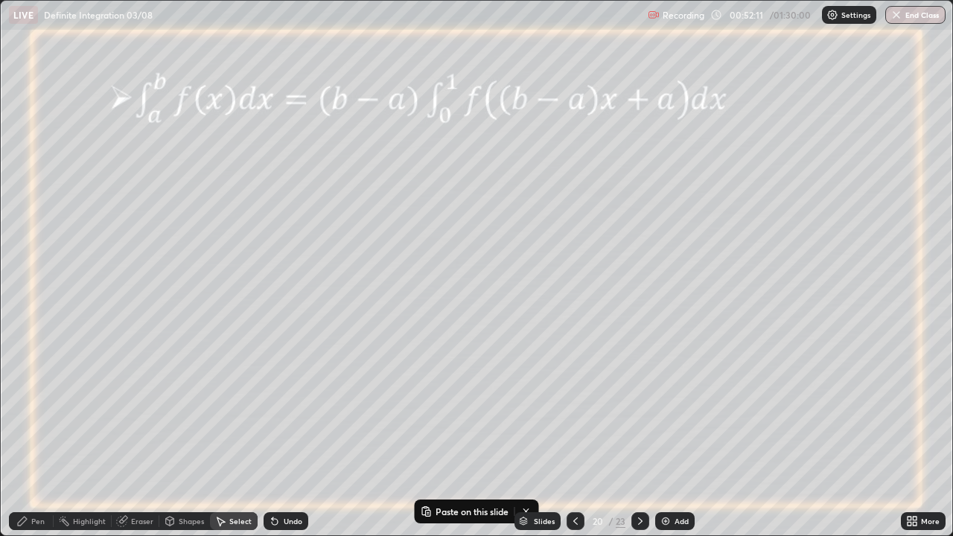
click at [575, 435] on icon at bounding box center [576, 521] width 12 height 12
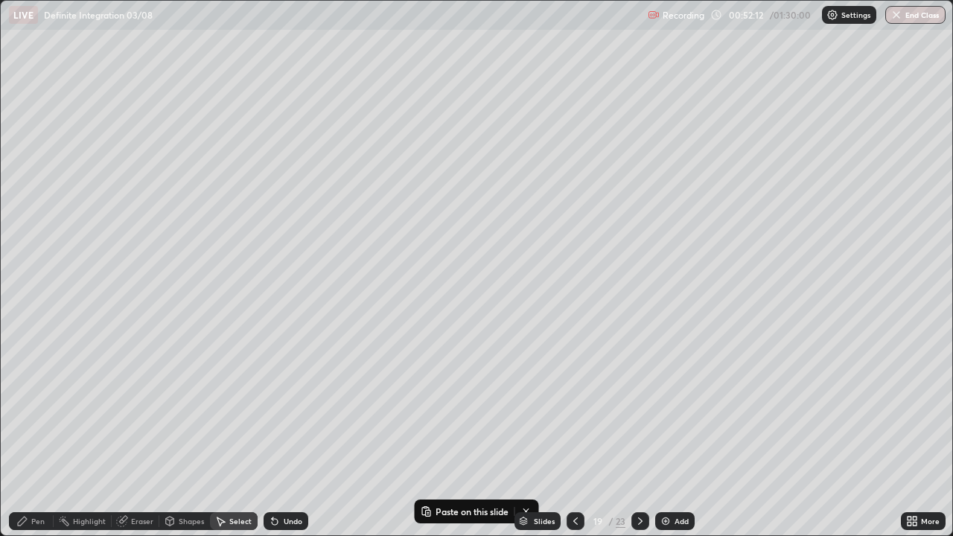
click at [660, 435] on img at bounding box center [666, 521] width 12 height 12
click at [128, 94] on p "Paste here" at bounding box center [140, 92] width 44 height 12
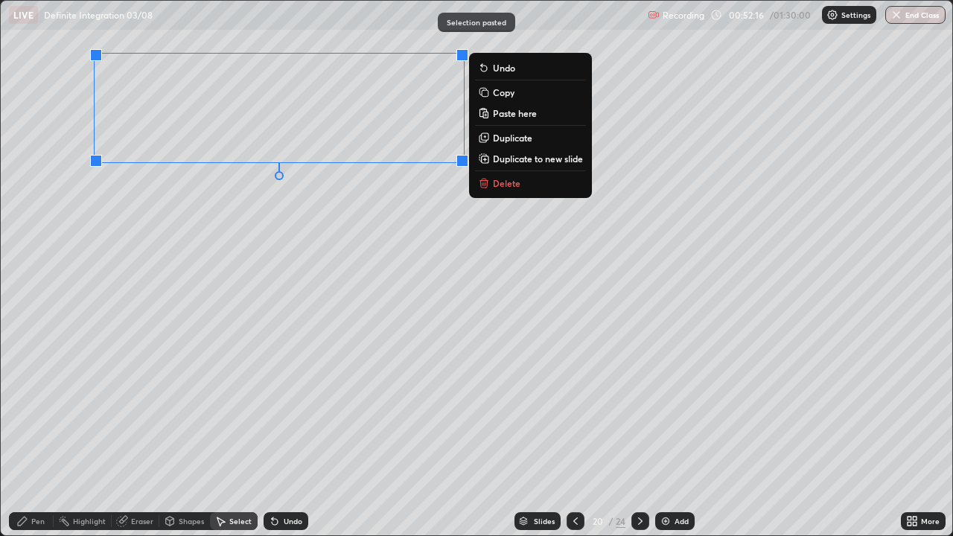
click at [197, 131] on div "0 ° Undo Copy Paste here Duplicate Duplicate to new slide Delete" at bounding box center [477, 268] width 952 height 535
click at [208, 264] on div "0 ° Undo Copy Paste here Duplicate Duplicate to new slide Delete" at bounding box center [477, 268] width 952 height 535
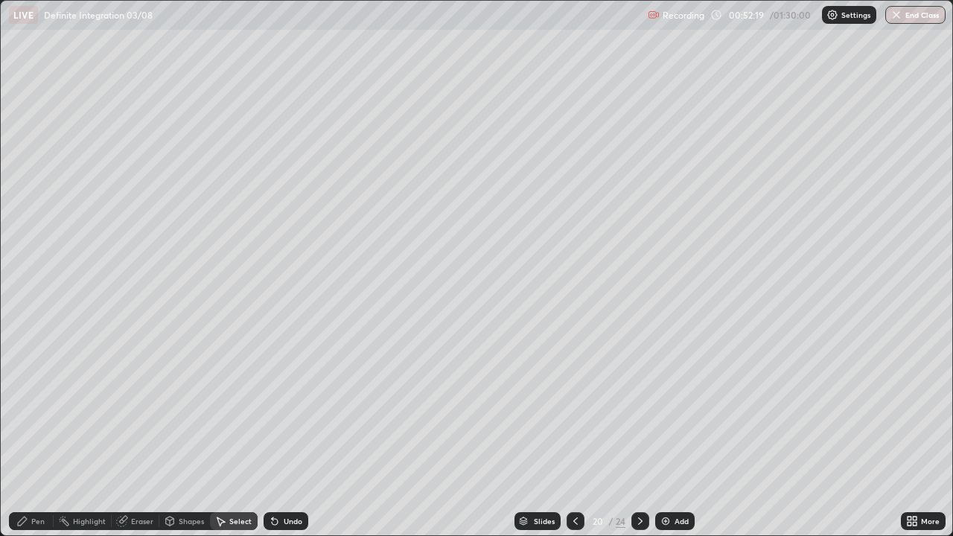
click at [0, 0] on div at bounding box center [0, 0] width 0 height 0
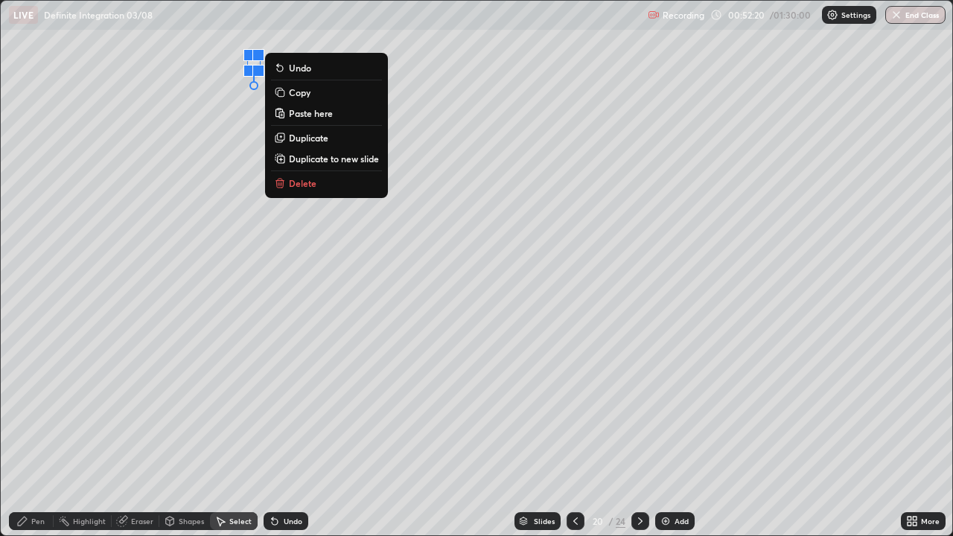
click at [211, 220] on div "0 ° Undo Copy Paste here Duplicate Duplicate to new slide Delete" at bounding box center [477, 268] width 952 height 535
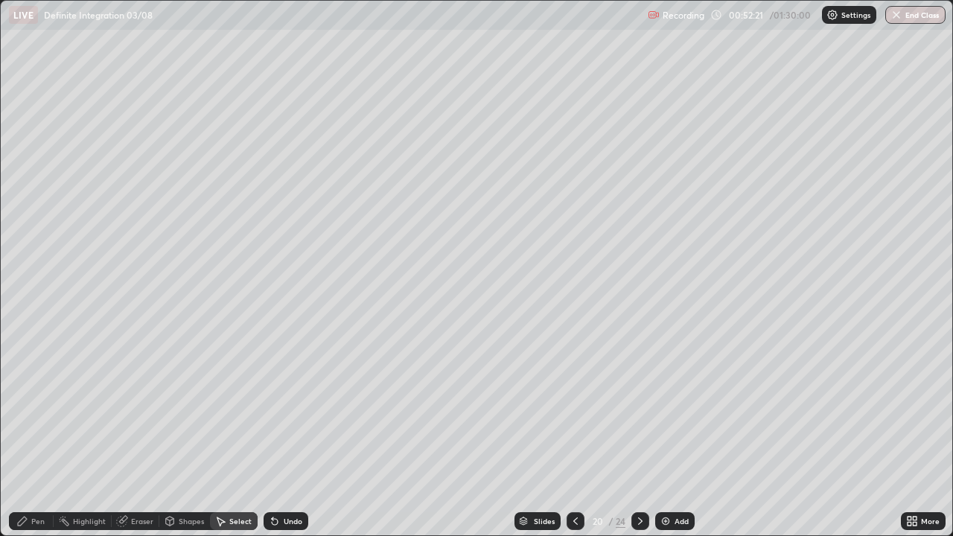
click at [29, 435] on div "Pen" at bounding box center [31, 521] width 45 height 18
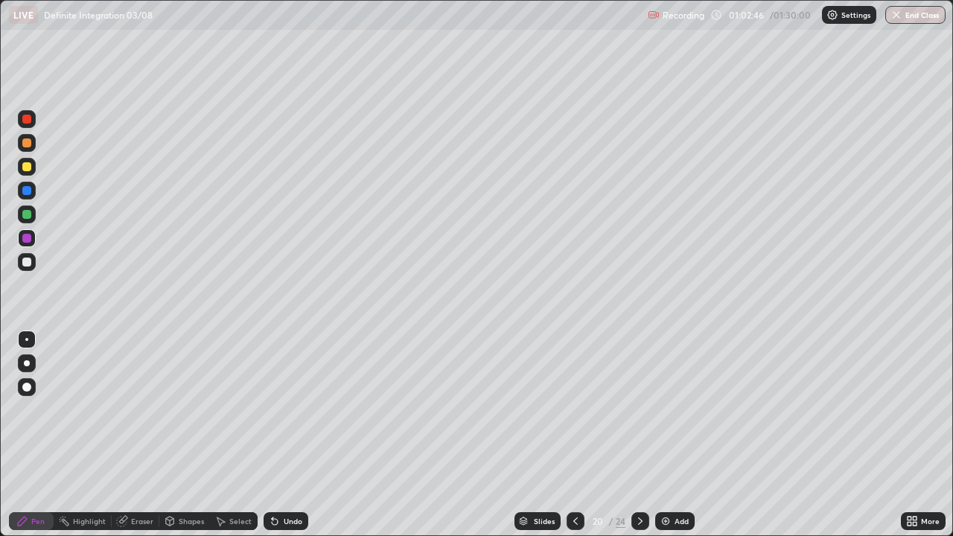
click at [222, 435] on icon at bounding box center [220, 521] width 12 height 12
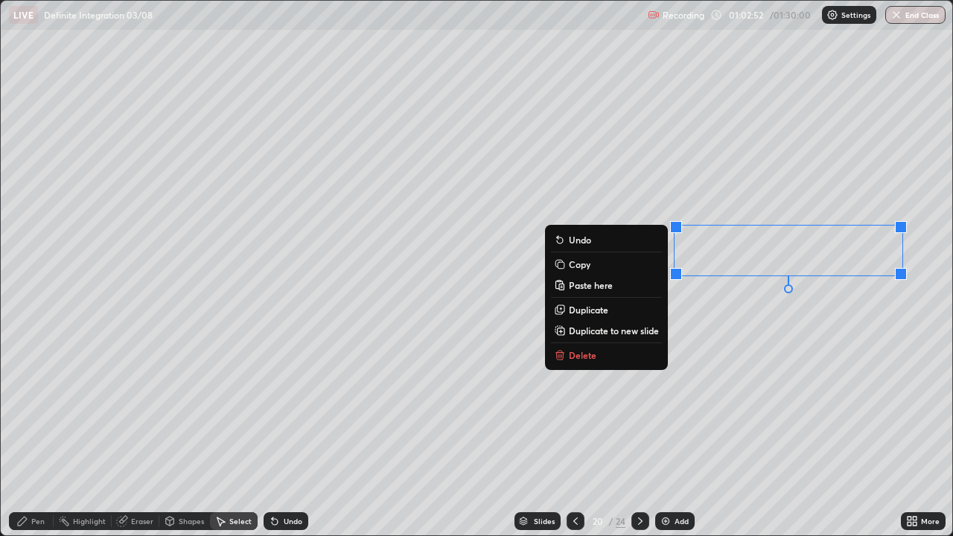
click at [865, 293] on div "0 ° Undo Copy Paste here Duplicate Duplicate to new slide Delete" at bounding box center [477, 268] width 952 height 535
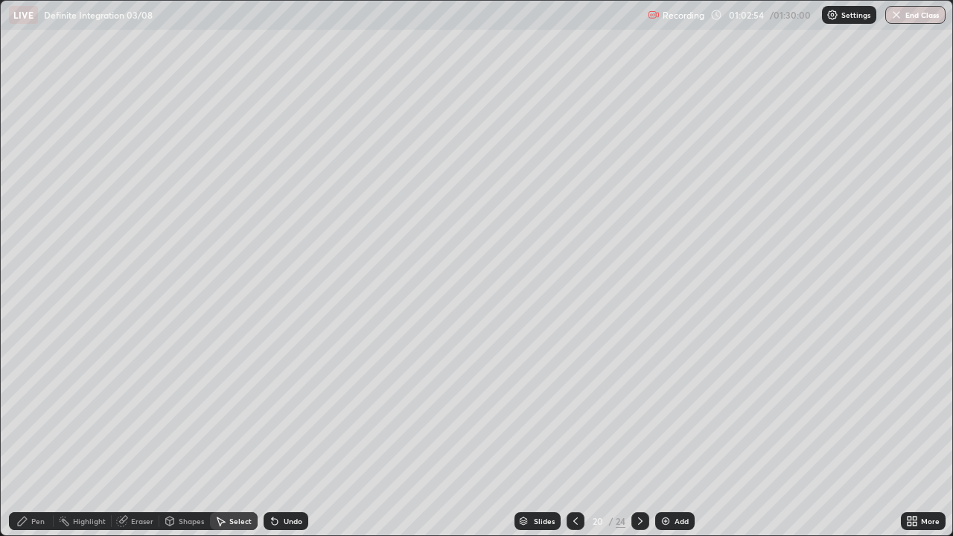
click at [37, 435] on div "Pen" at bounding box center [37, 521] width 13 height 7
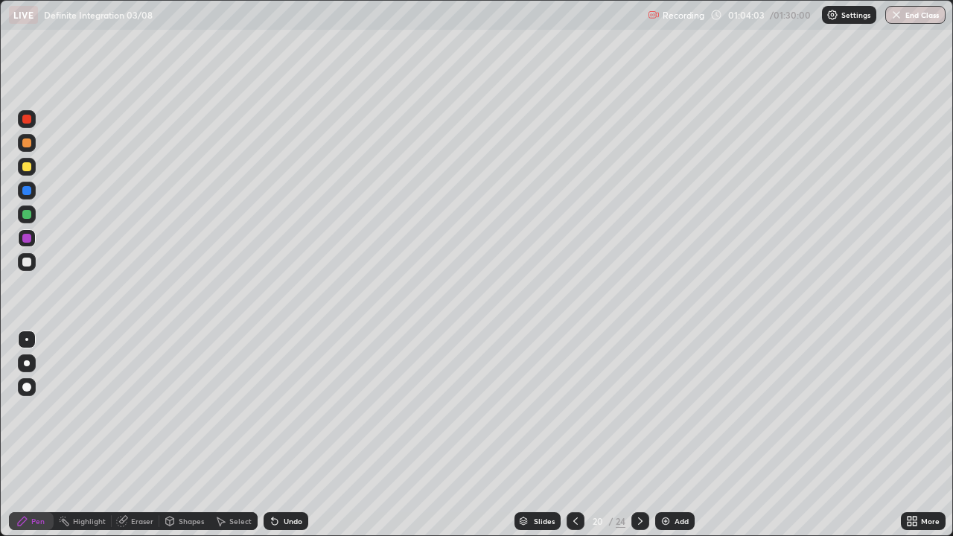
click at [24, 167] on div at bounding box center [26, 166] width 9 height 9
click at [284, 435] on div "Undo" at bounding box center [293, 521] width 19 height 7
click at [664, 435] on img at bounding box center [666, 521] width 12 height 12
click at [26, 264] on div at bounding box center [26, 262] width 9 height 9
click at [574, 435] on icon at bounding box center [576, 521] width 12 height 12
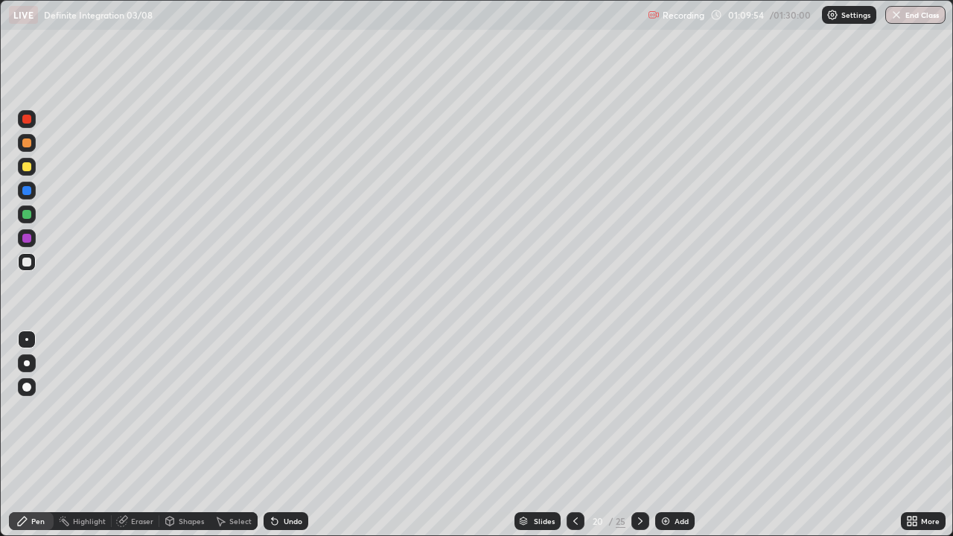
click at [637, 435] on icon at bounding box center [640, 521] width 12 height 12
click at [281, 435] on div "Undo" at bounding box center [286, 521] width 45 height 18
click at [284, 435] on div "Undo" at bounding box center [293, 521] width 19 height 7
click at [286, 435] on div "Undo" at bounding box center [286, 521] width 45 height 18
click at [285, 435] on div "Undo" at bounding box center [286, 521] width 45 height 18
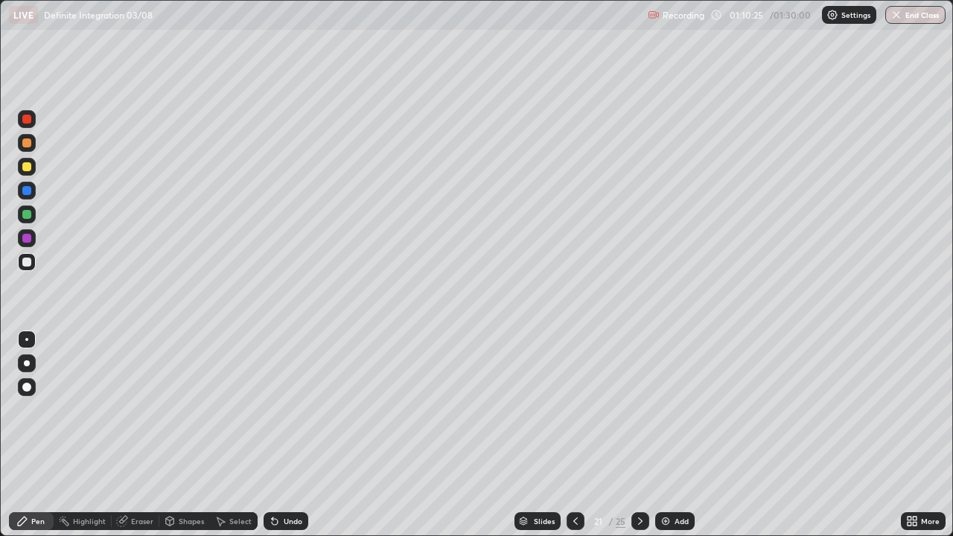
click at [283, 435] on div "Undo" at bounding box center [286, 521] width 45 height 18
click at [282, 435] on div "Undo" at bounding box center [286, 521] width 45 height 18
click at [279, 435] on div "Undo" at bounding box center [286, 521] width 45 height 18
click at [278, 435] on div "Undo" at bounding box center [286, 521] width 45 height 18
click at [639, 435] on icon at bounding box center [640, 521] width 12 height 12
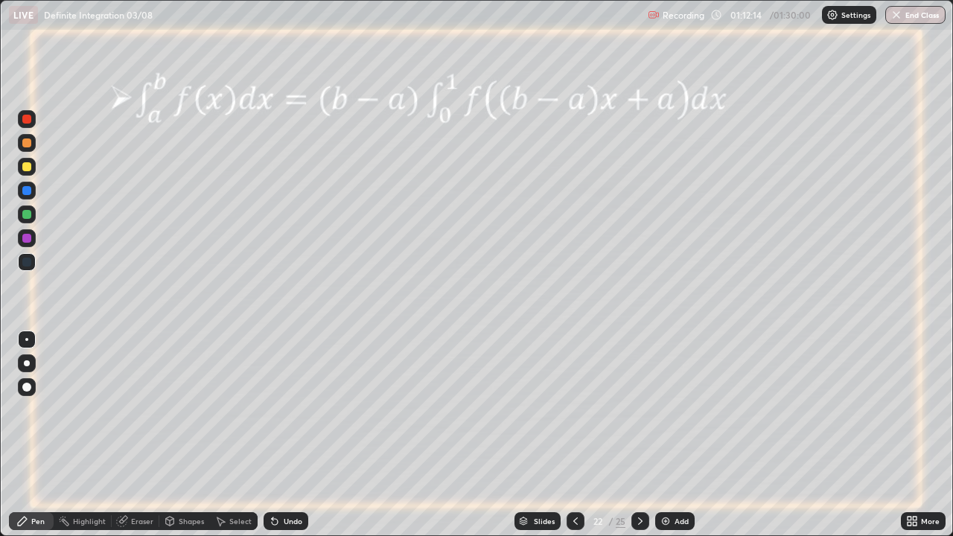
click at [637, 435] on icon at bounding box center [640, 521] width 12 height 12
click at [174, 435] on icon at bounding box center [170, 521] width 12 height 12
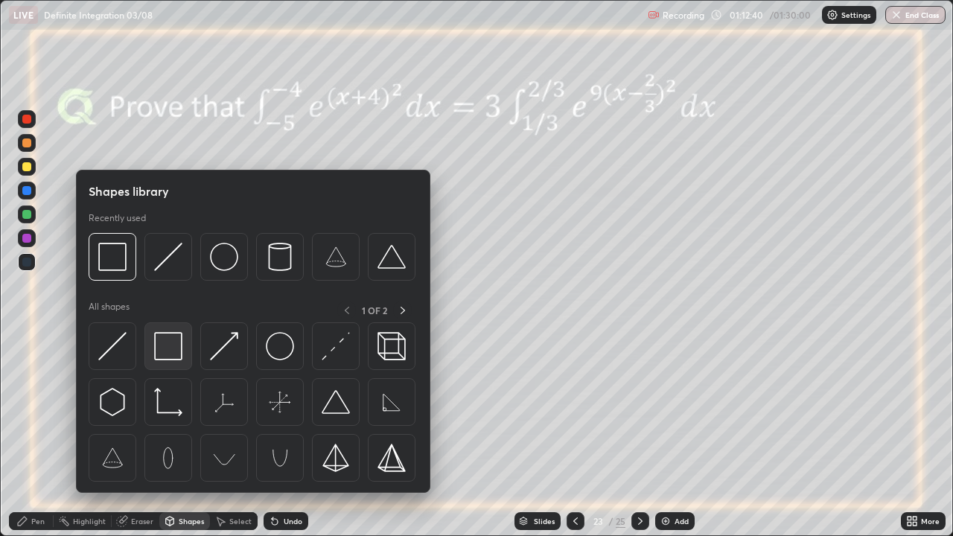
click at [168, 349] on img at bounding box center [168, 346] width 28 height 28
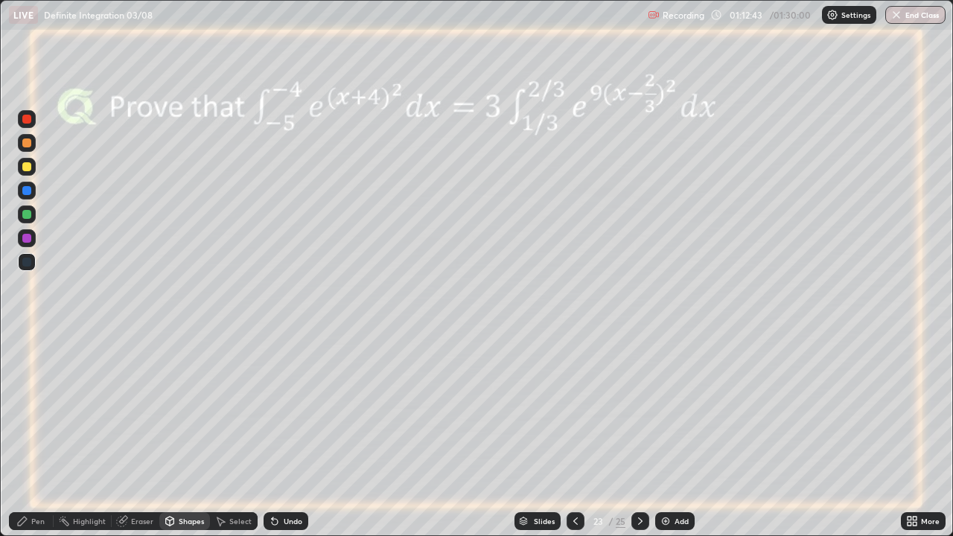
click at [28, 211] on div at bounding box center [26, 214] width 9 height 9
click at [34, 435] on div "Pen" at bounding box center [37, 521] width 13 height 7
click at [574, 435] on icon at bounding box center [576, 521] width 12 height 12
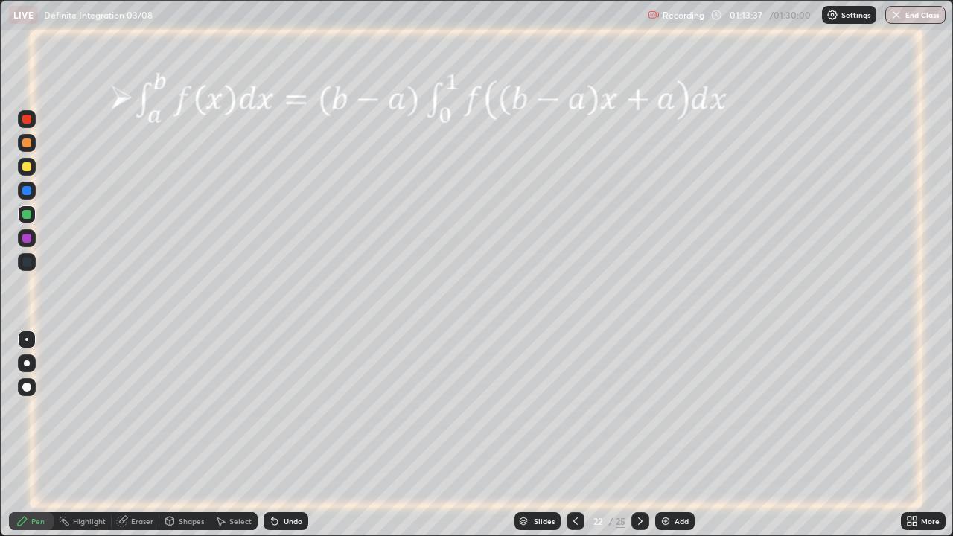
click at [31, 213] on div at bounding box center [26, 214] width 9 height 9
click at [132, 435] on div "Eraser" at bounding box center [142, 521] width 22 height 7
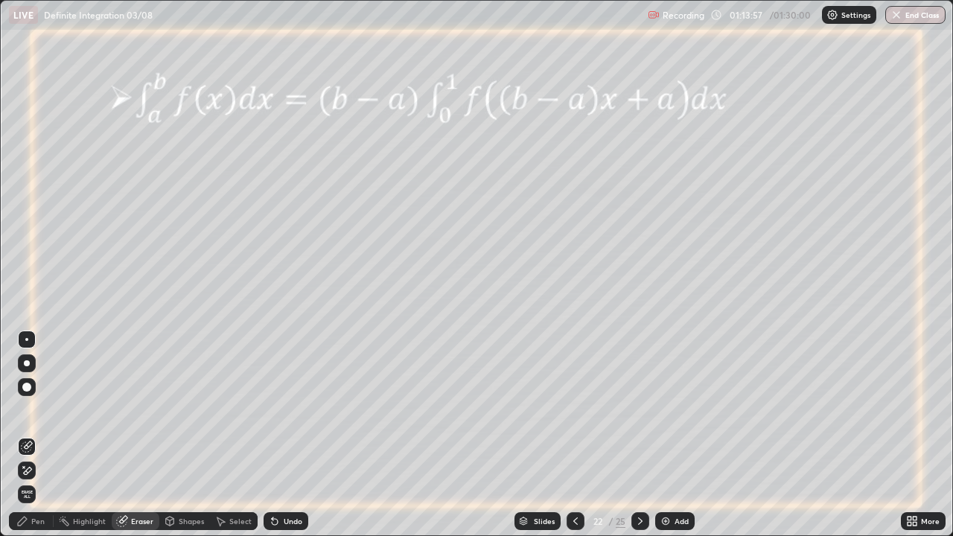
click at [34, 435] on div "Pen" at bounding box center [31, 521] width 45 height 18
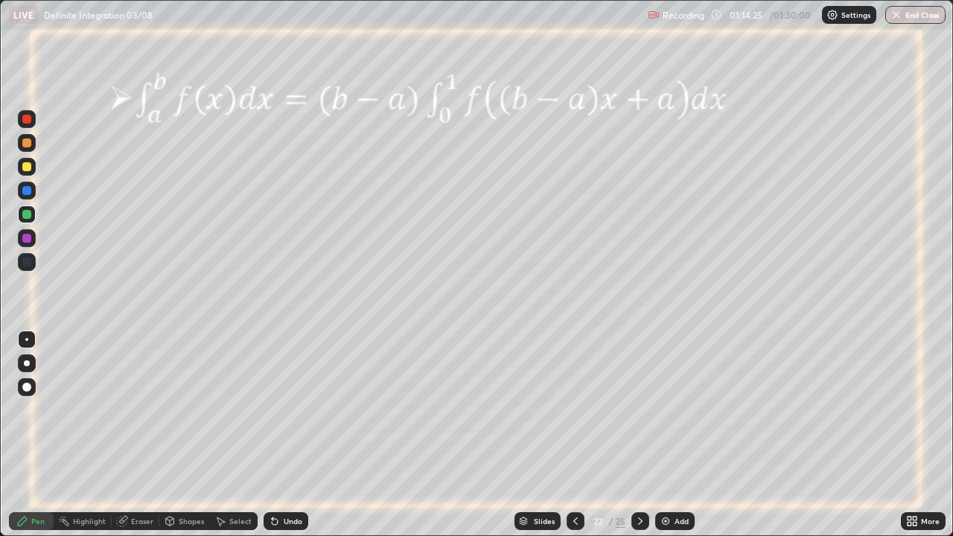
click at [25, 194] on div at bounding box center [26, 190] width 9 height 9
click at [639, 435] on icon at bounding box center [640, 521] width 12 height 12
click at [567, 435] on div at bounding box center [576, 521] width 18 height 18
click at [639, 435] on icon at bounding box center [640, 521] width 4 height 7
click at [278, 435] on icon at bounding box center [275, 521] width 12 height 12
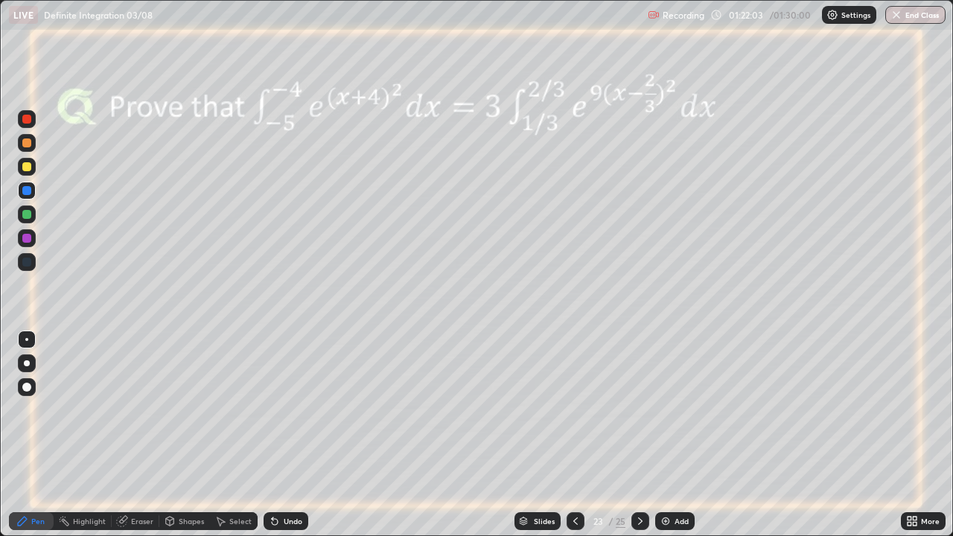
click at [279, 435] on div "Undo" at bounding box center [286, 521] width 45 height 18
click at [284, 435] on div "Undo" at bounding box center [293, 521] width 19 height 7
click at [25, 170] on div at bounding box center [26, 166] width 9 height 9
click at [913, 11] on button "End Class" at bounding box center [916, 15] width 59 height 18
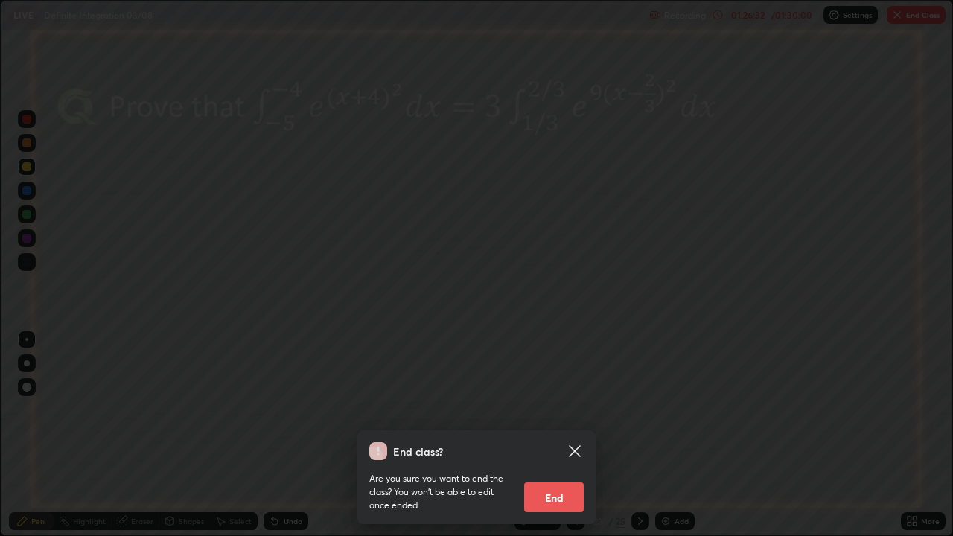
click at [568, 435] on button "End" at bounding box center [554, 498] width 60 height 30
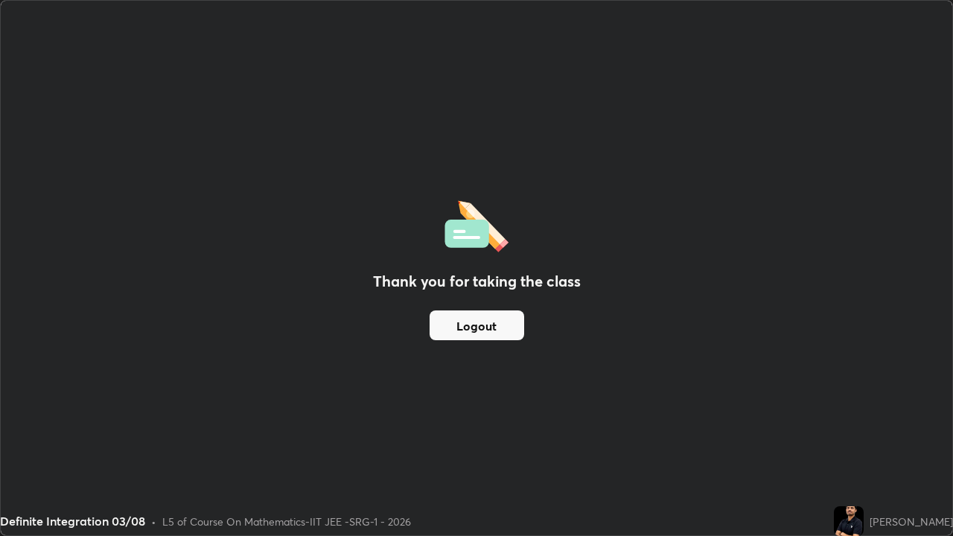
click at [497, 319] on button "Logout" at bounding box center [477, 326] width 95 height 30
